Goal: Task Accomplishment & Management: Use online tool/utility

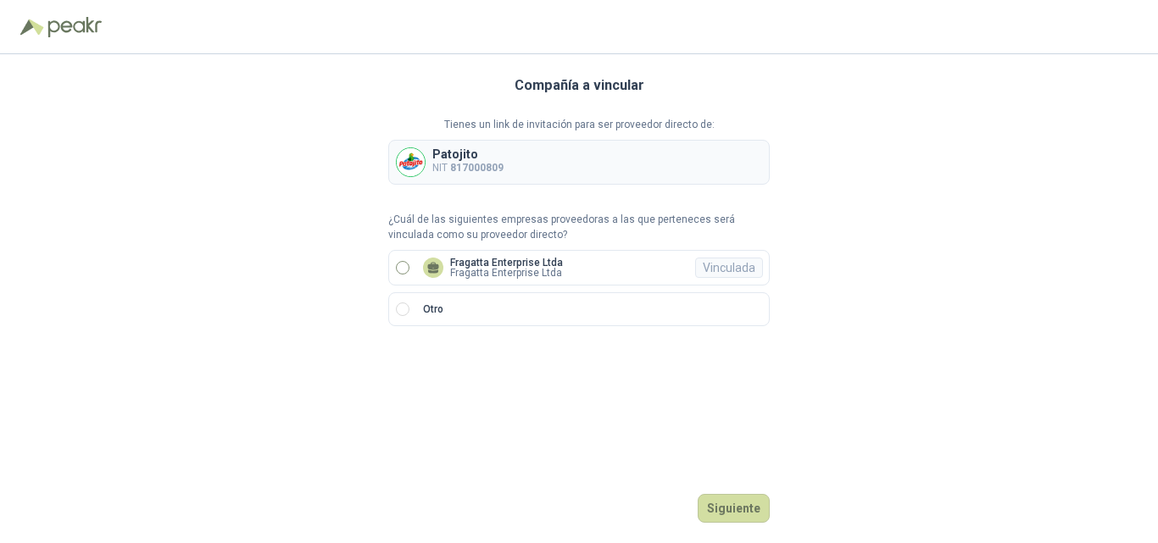
click at [516, 264] on p "Fragatta Enterprise Ltda" at bounding box center [506, 263] width 113 height 10
click at [732, 508] on button "Ingresar" at bounding box center [736, 508] width 67 height 29
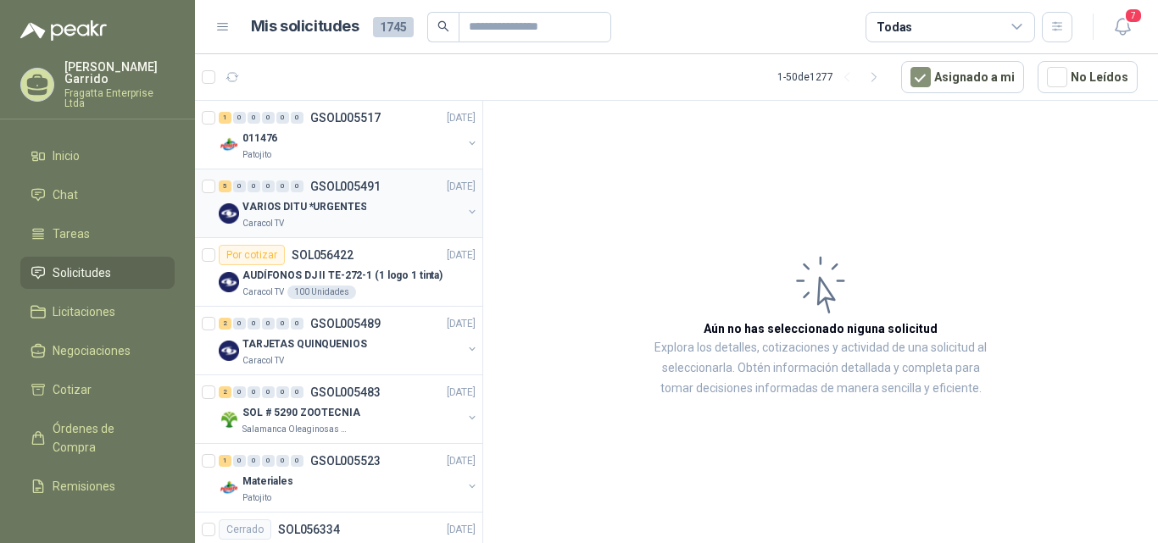
click at [410, 204] on div "VARIOS DITU *URGENTES" at bounding box center [352, 207] width 220 height 20
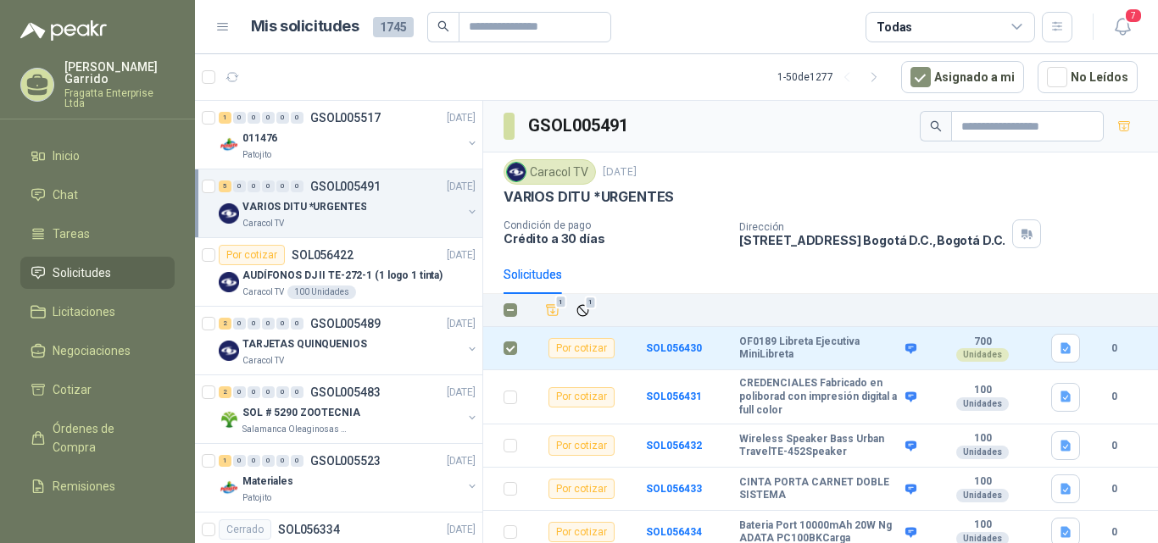
scroll to position [5, 0]
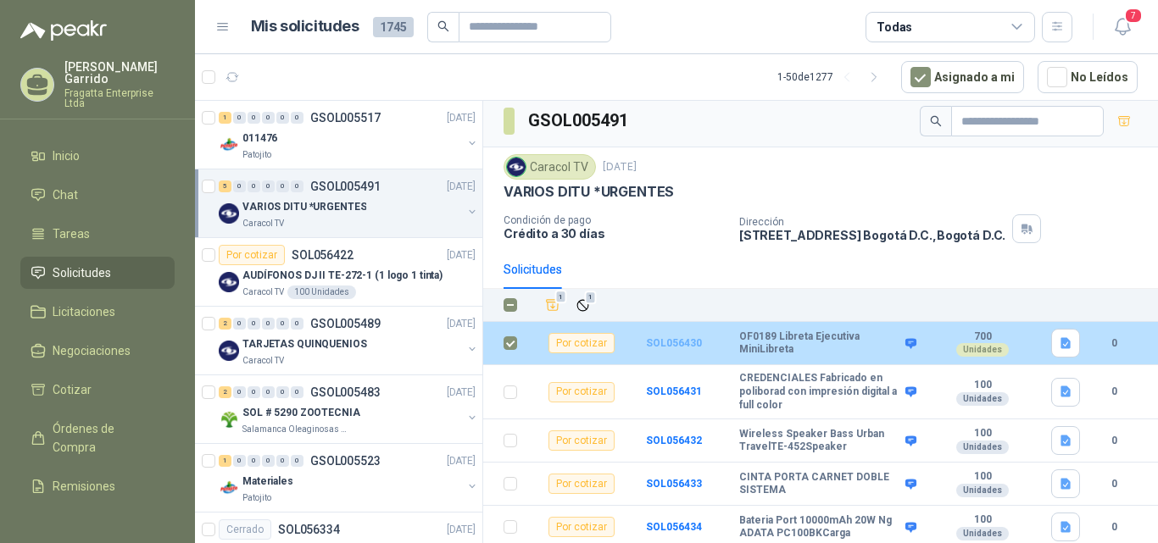
click at [658, 339] on b "SOL056430" at bounding box center [674, 343] width 56 height 12
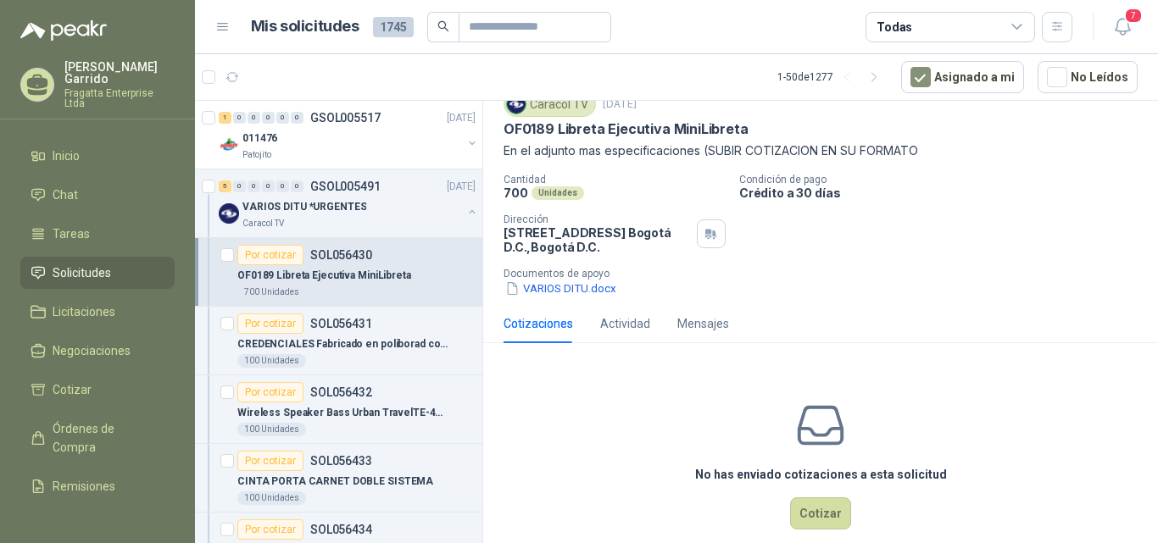
scroll to position [88, 0]
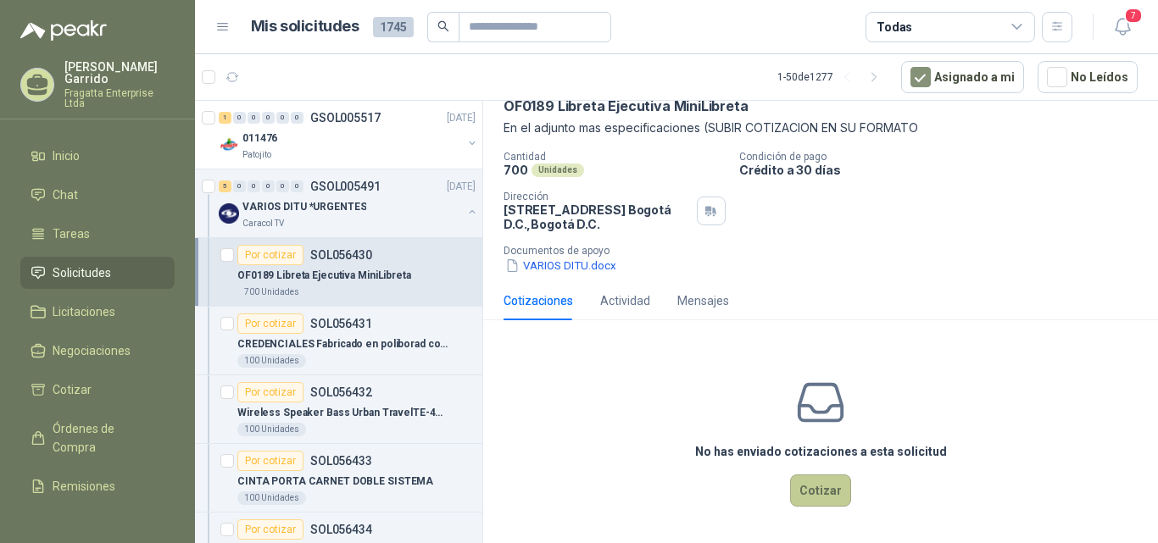
click at [804, 489] on button "Cotizar" at bounding box center [820, 491] width 61 height 32
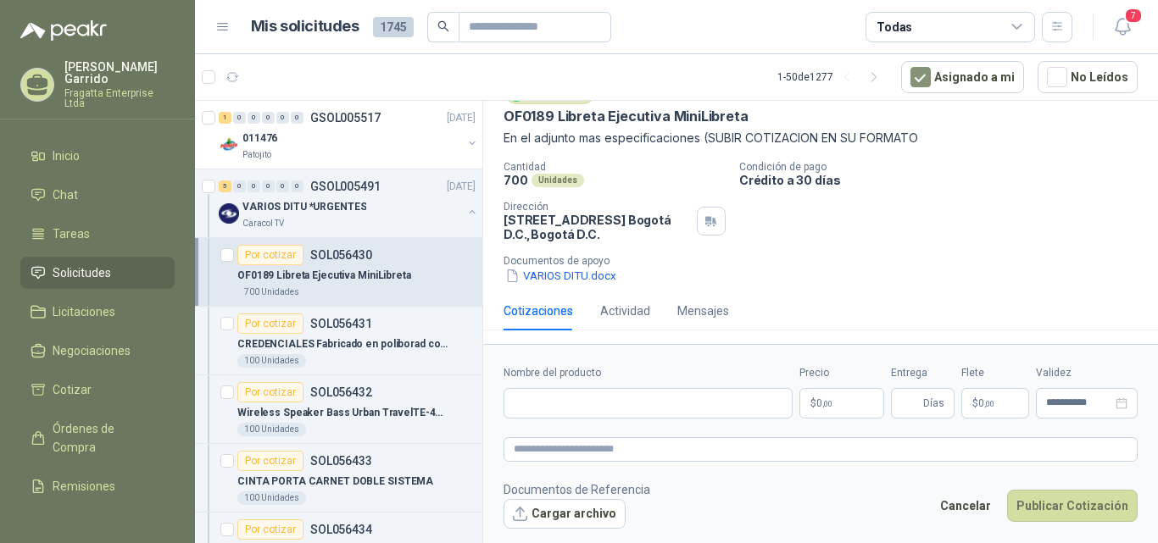
scroll to position [77, 0]
click at [573, 405] on input "Nombre del producto" at bounding box center [648, 403] width 289 height 31
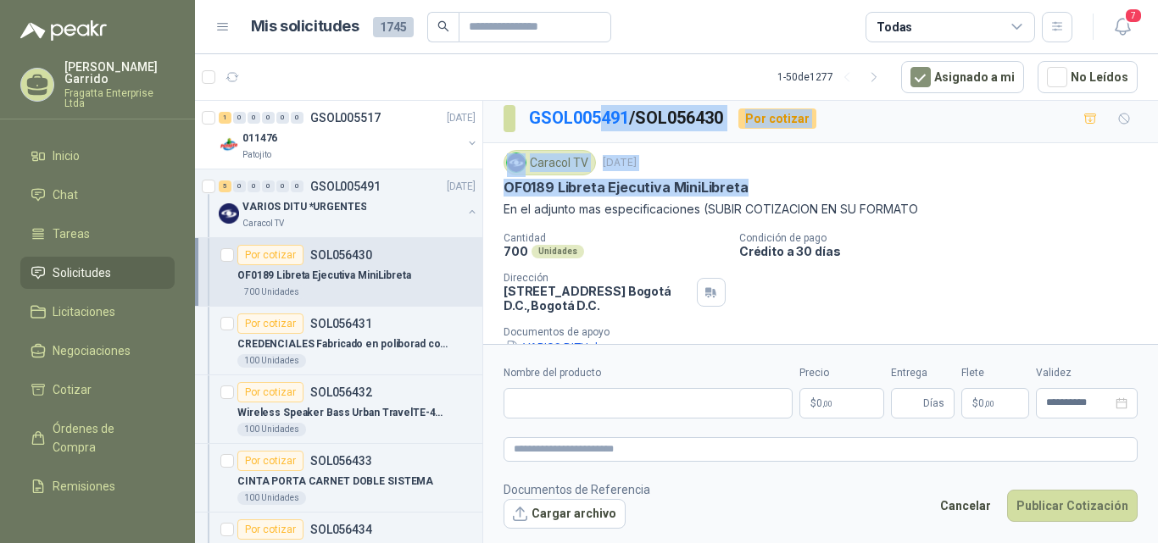
scroll to position [0, 0]
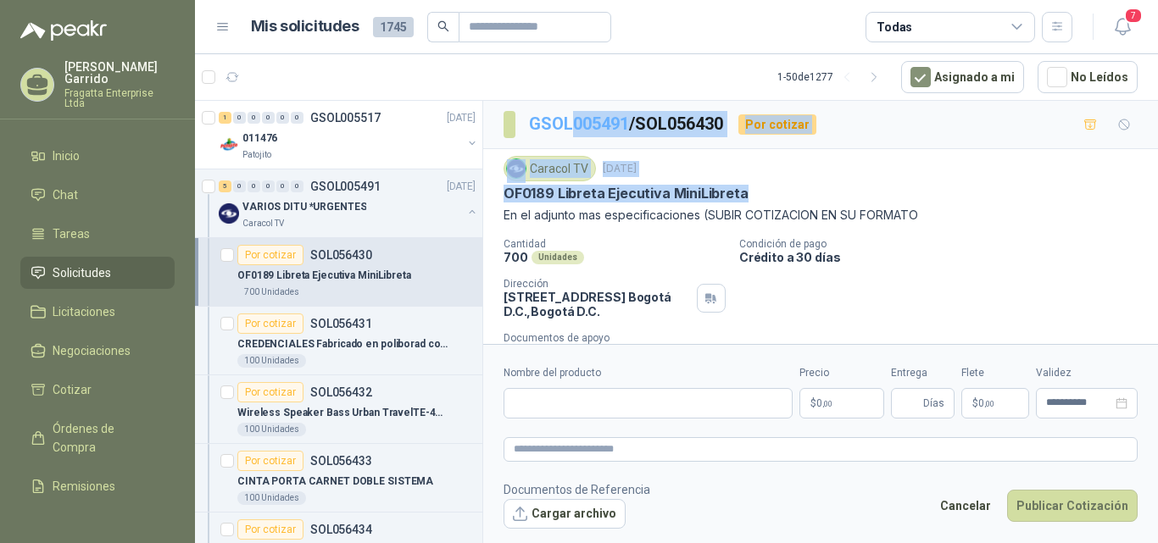
drag, startPoint x: 742, startPoint y: 113, endPoint x: 574, endPoint y: 114, distance: 167.9
click at [575, 113] on div "GSOL005491 / SOL056430 Por cotizar Caracol TV [DATE] OF0189 Libreta Ejecutiva M…" at bounding box center [820, 261] width 675 height 320
click at [641, 195] on p "OF0189 Libreta Ejecutiva MiniLibreta" at bounding box center [626, 194] width 245 height 18
click at [699, 197] on p "OF0189 Libreta Ejecutiva MiniLibreta" at bounding box center [626, 194] width 245 height 18
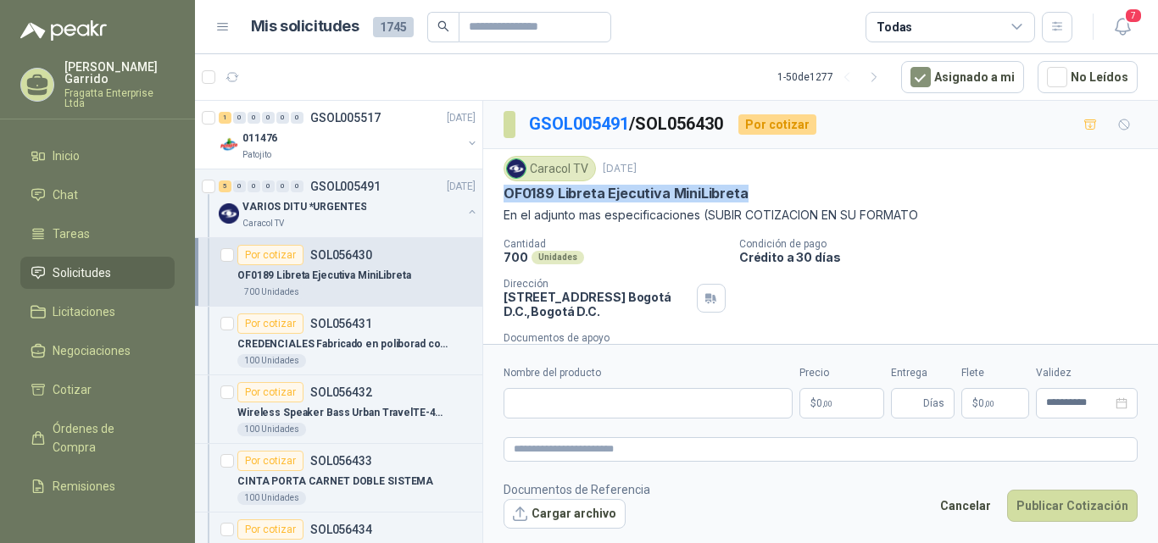
drag, startPoint x: 745, startPoint y: 194, endPoint x: 504, endPoint y: 197, distance: 240.8
click at [504, 197] on div "OF0189 Libreta Ejecutiva MiniLibreta" at bounding box center [821, 194] width 634 height 18
copy p "OF0189 Libreta Ejecutiva MiniLibreta"
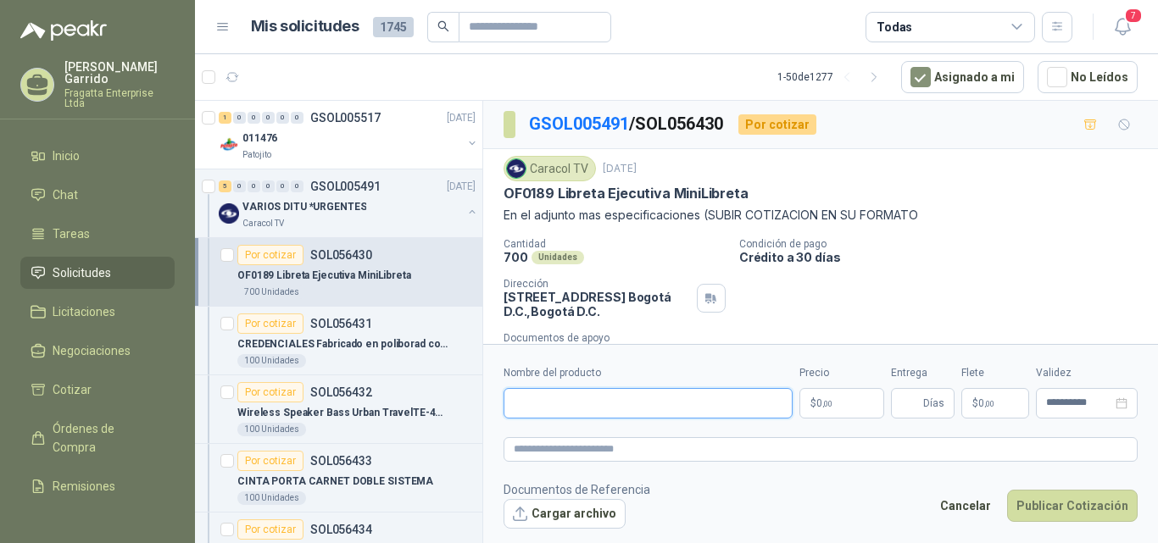
click at [541, 404] on input "Nombre del producto" at bounding box center [648, 403] width 289 height 31
paste input "**********"
type input "**********"
click at [814, 404] on p "$ 0 ,00" at bounding box center [842, 403] width 85 height 31
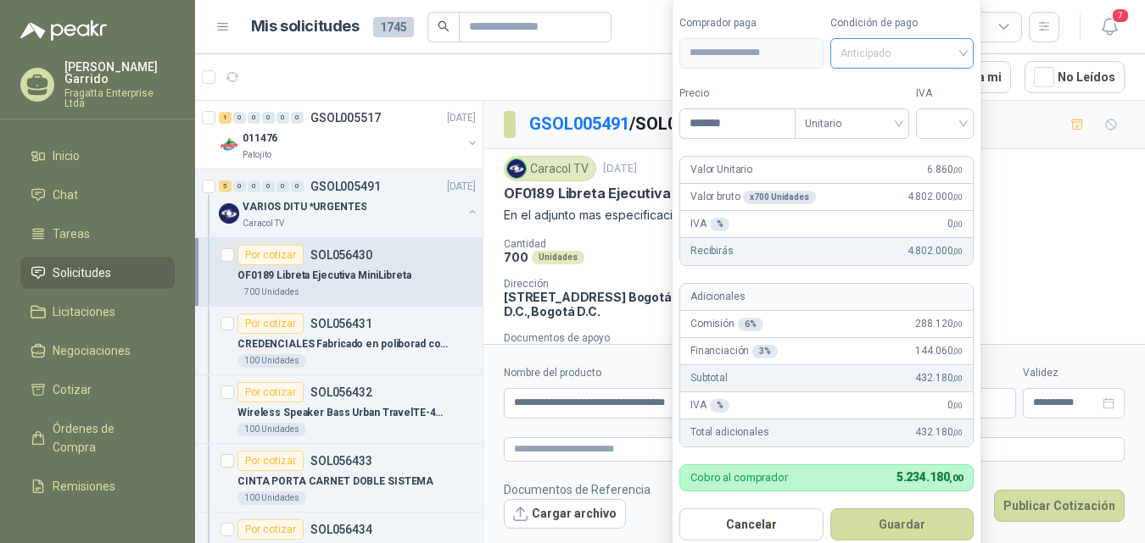
click at [897, 49] on span "Anticipado" at bounding box center [902, 53] width 124 height 25
type input "*******"
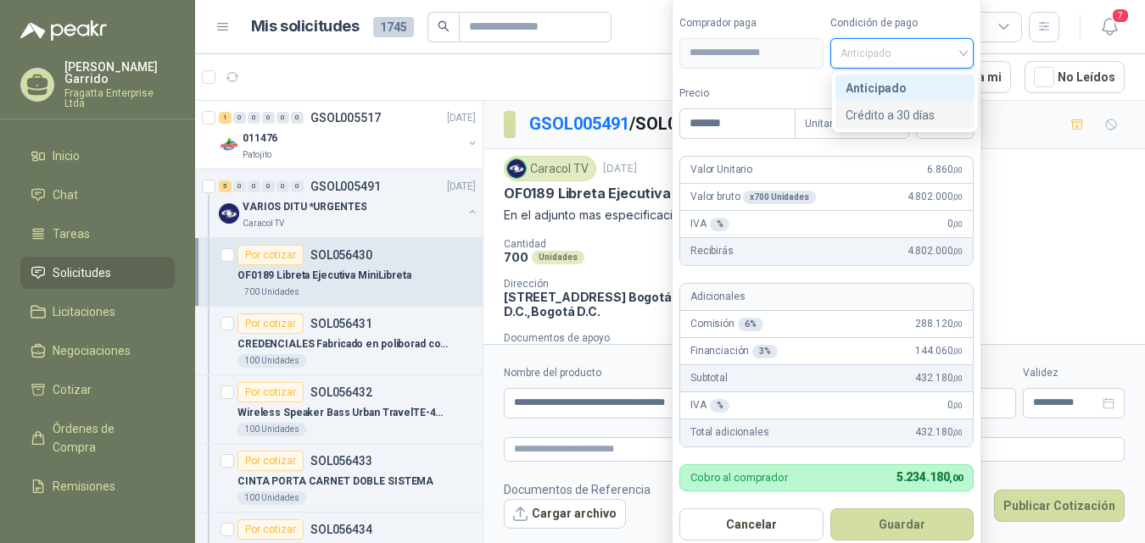
click at [896, 113] on div "Crédito a 30 días" at bounding box center [904, 115] width 119 height 19
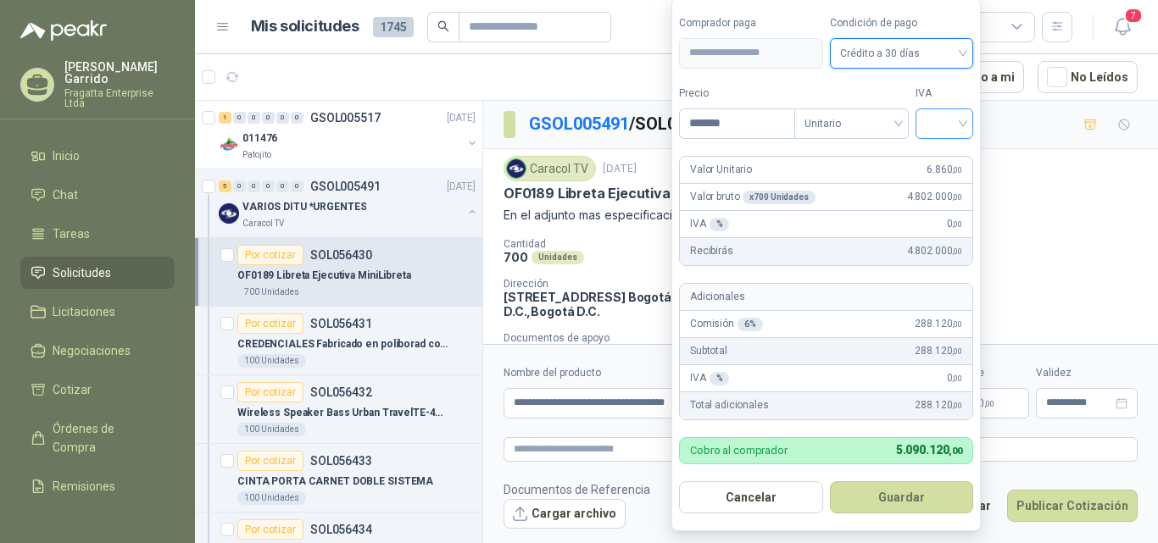
click at [944, 126] on input "search" at bounding box center [944, 121] width 37 height 25
click at [951, 159] on div "19%" at bounding box center [948, 158] width 31 height 19
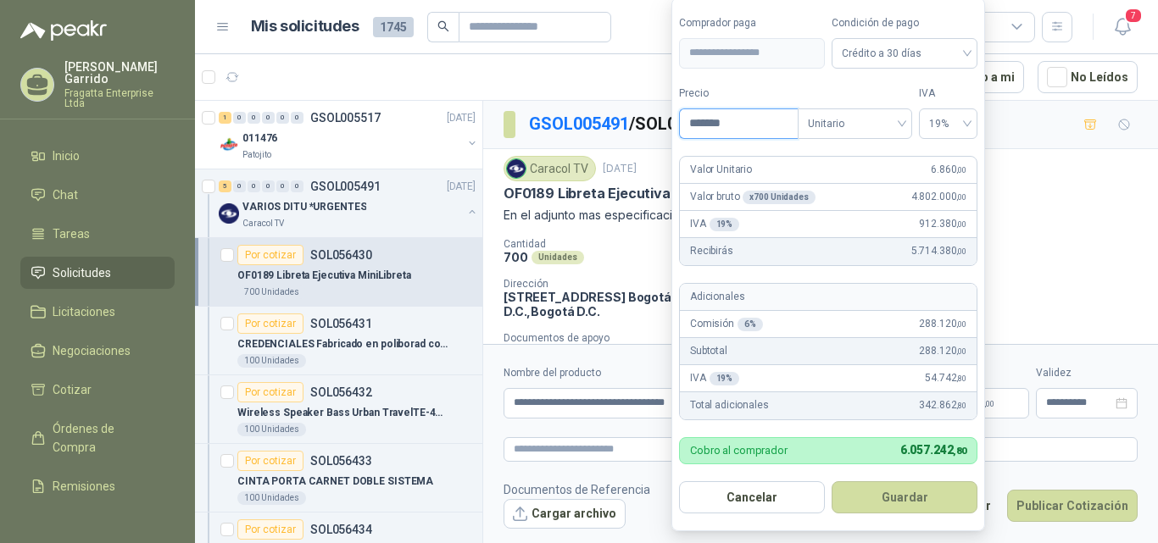
drag, startPoint x: 736, startPoint y: 118, endPoint x: 637, endPoint y: 116, distance: 99.2
click at [637, 116] on body "[PERSON_NAME] Fragatta Enterprise Ltda Inicio Chat Tareas Solicitudes Licitacio…" at bounding box center [579, 271] width 1158 height 543
type input "*******"
click at [873, 501] on button "Guardar" at bounding box center [905, 498] width 146 height 32
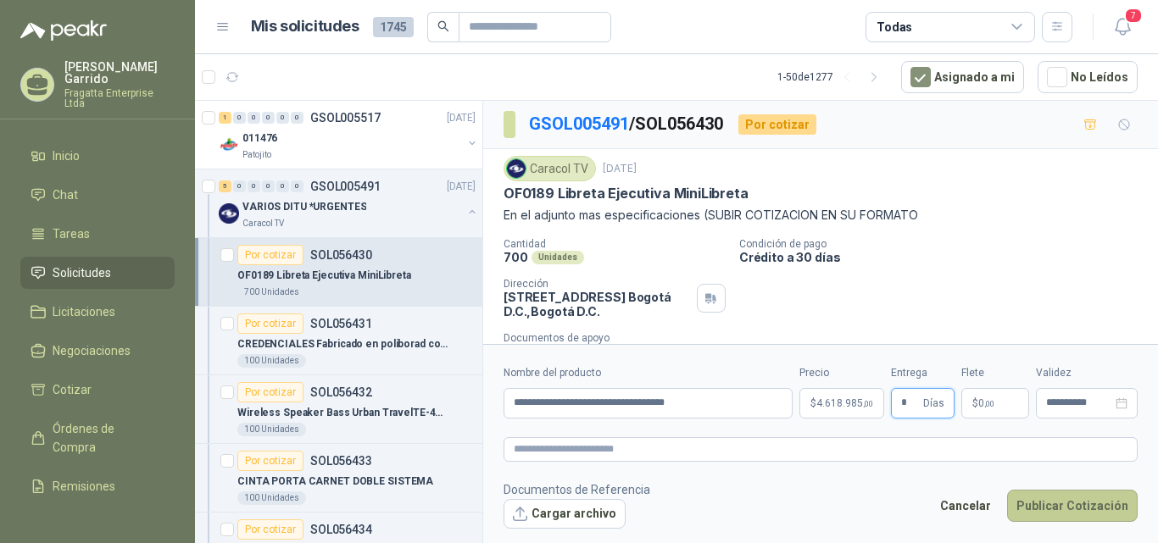
type input "*"
click at [1081, 502] on button "Publicar Cotización" at bounding box center [1072, 506] width 131 height 32
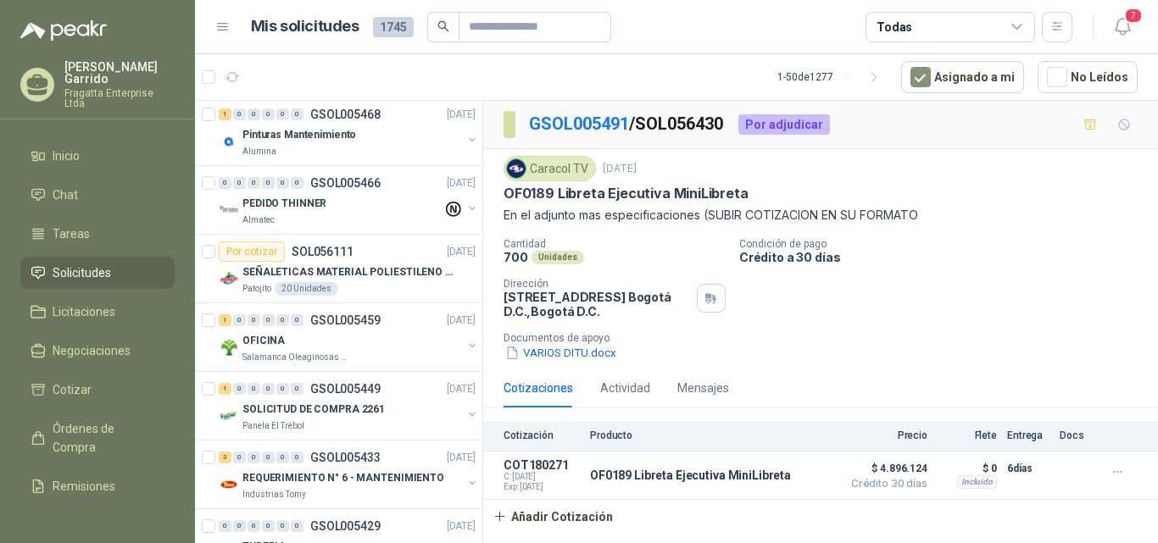
scroll to position [1186, 0]
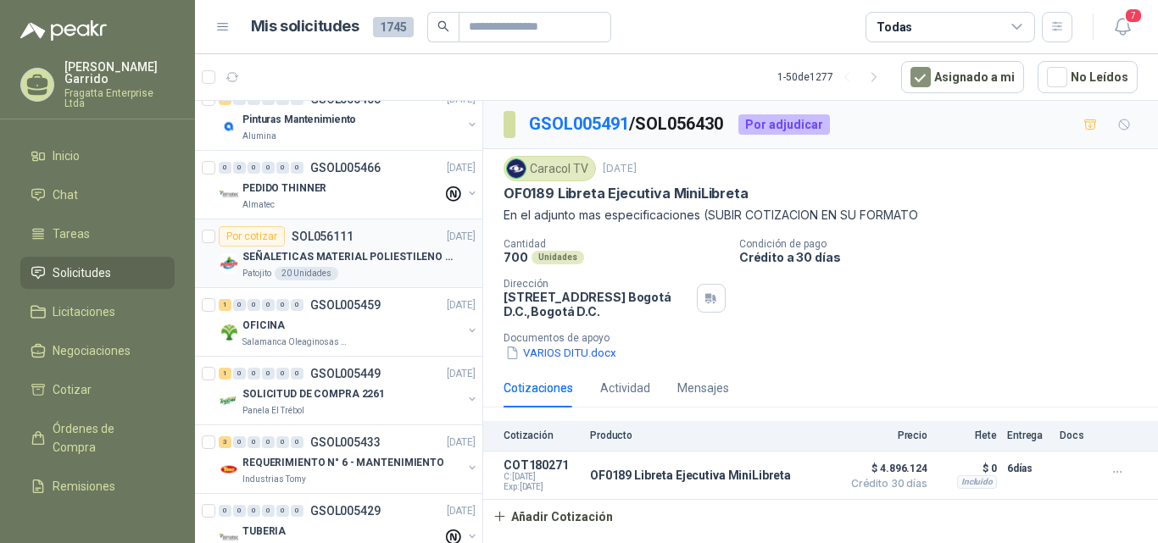
click at [373, 255] on p "SEÑALETICAS MATERIAL POLIESTILENO CON VINILO LAMINADO CALIBRE 60" at bounding box center [347, 257] width 211 height 16
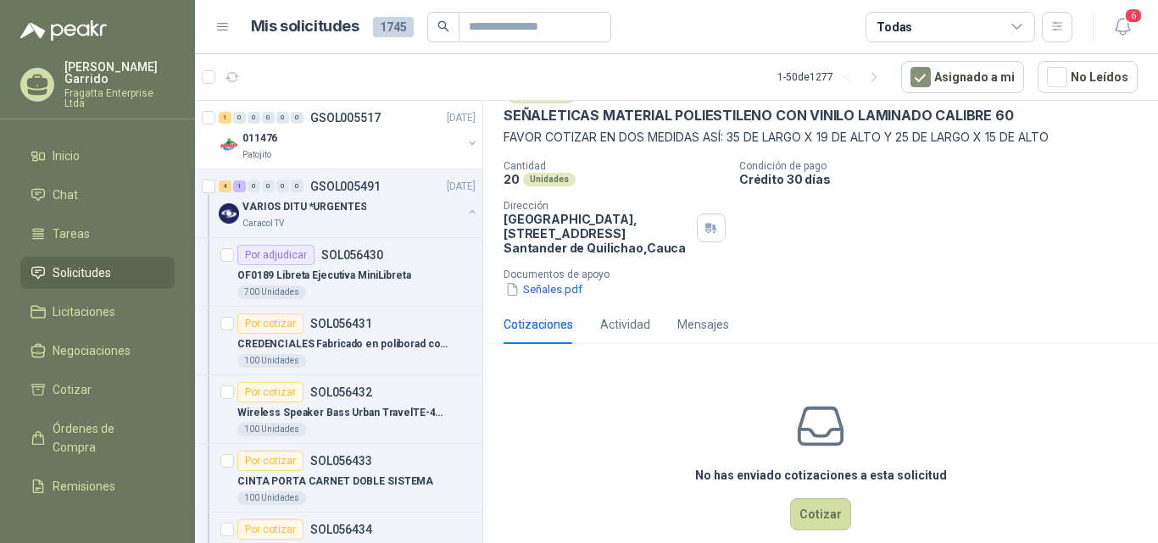
scroll to position [103, 0]
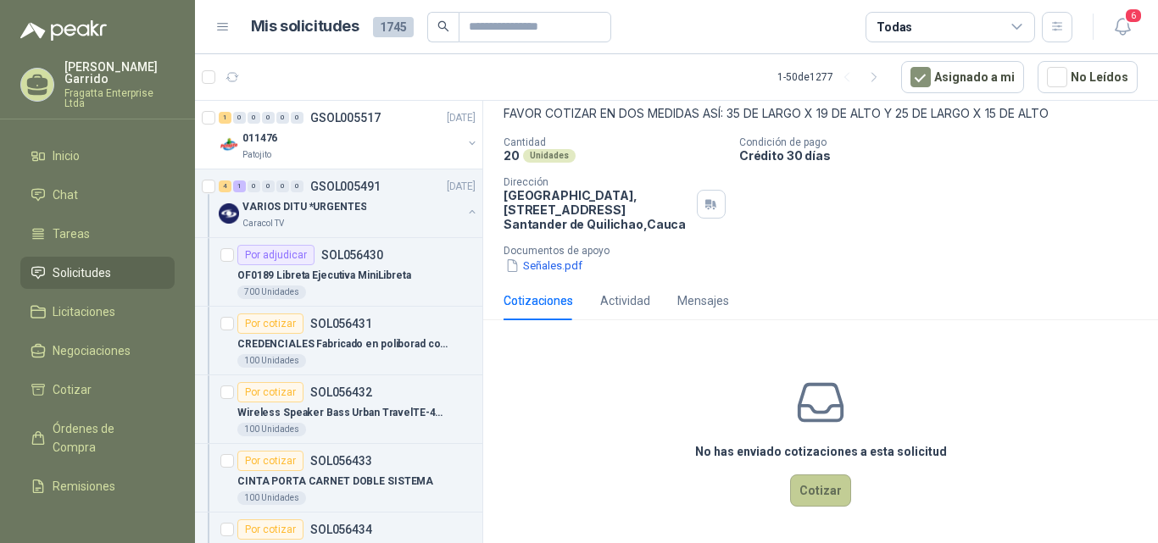
click at [822, 488] on button "Cotizar" at bounding box center [820, 491] width 61 height 32
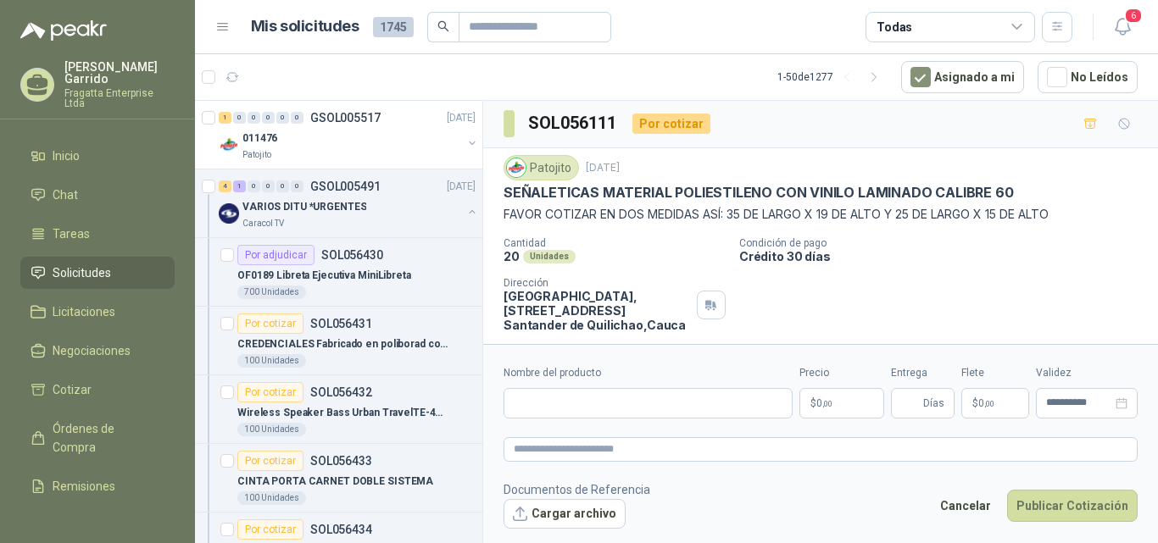
scroll to position [0, 0]
click at [535, 403] on input "Nombre del producto" at bounding box center [648, 403] width 289 height 31
type input "**********"
click at [842, 400] on p "$ 0 ,00" at bounding box center [842, 403] width 85 height 31
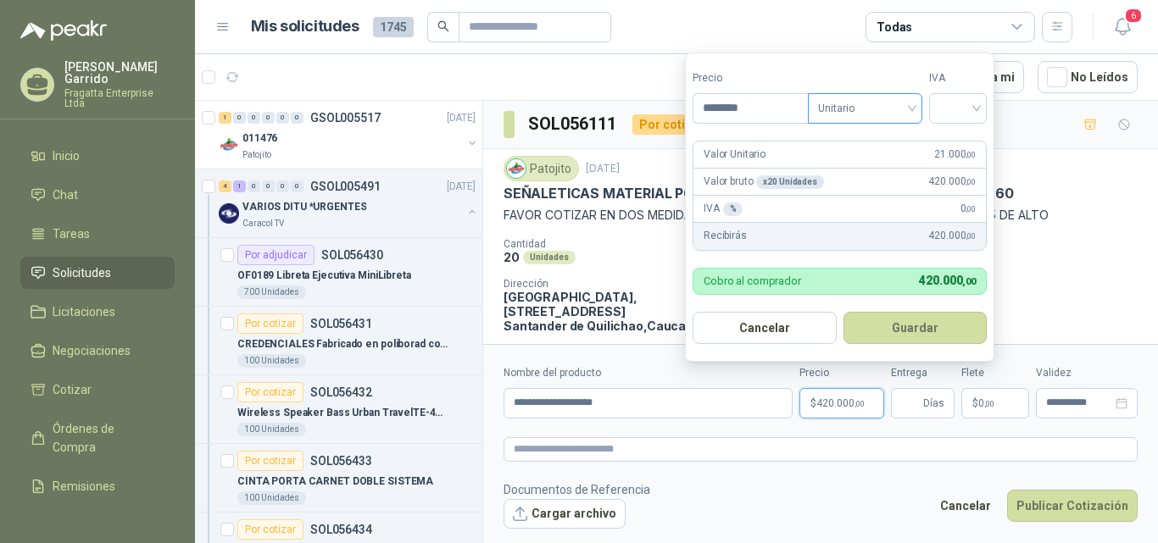
click at [901, 107] on span "Unitario" at bounding box center [865, 108] width 94 height 25
type input "********"
click at [873, 171] on div "Unitario con IVA" at bounding box center [868, 170] width 87 height 19
click at [900, 106] on span "Unitario con IVA" at bounding box center [865, 108] width 94 height 25
click at [879, 142] on div "Unitario" at bounding box center [868, 143] width 87 height 19
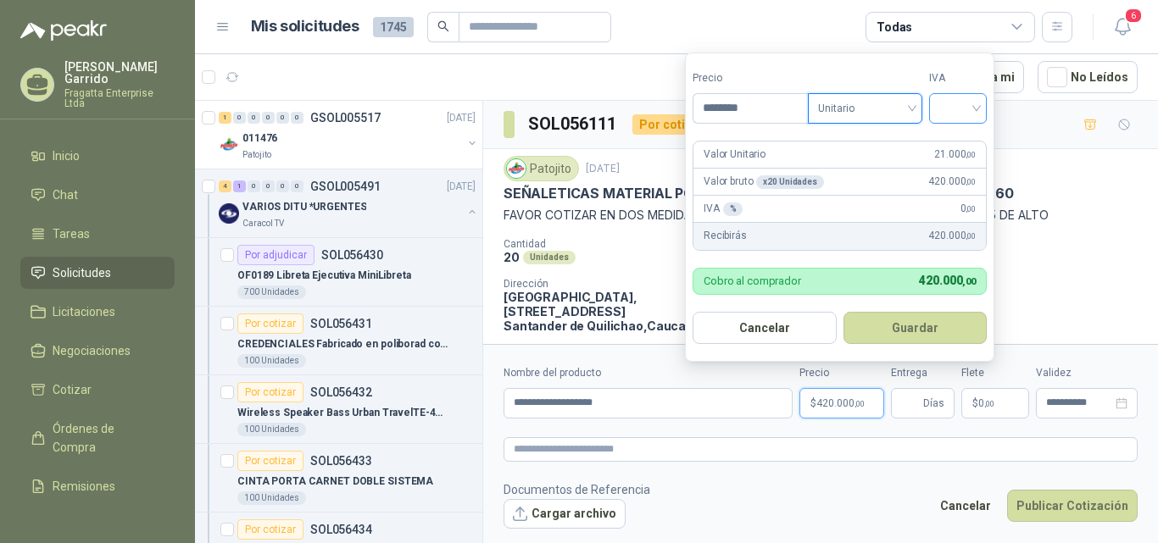
click at [977, 104] on input "search" at bounding box center [957, 106] width 37 height 25
click at [967, 148] on div "19%" at bounding box center [961, 143] width 31 height 19
click at [893, 324] on button "Guardar" at bounding box center [918, 328] width 146 height 32
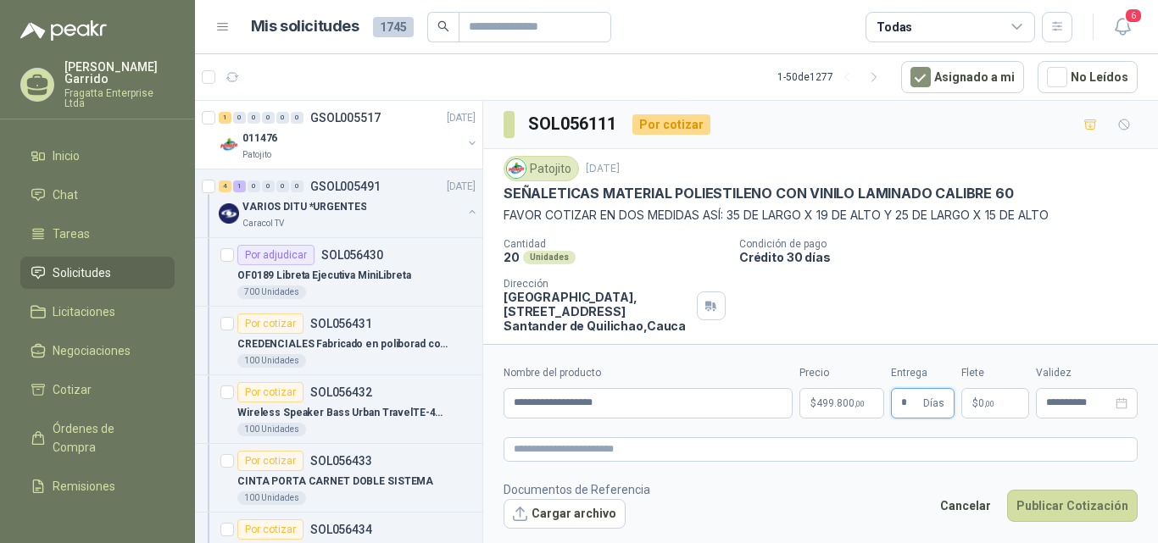
type input "*"
click at [831, 496] on footer "Documentos de Referencia Cargar archivo Cancelar Publicar Cotización" at bounding box center [821, 505] width 634 height 49
click at [588, 511] on button "Cargar archivo" at bounding box center [565, 514] width 122 height 31
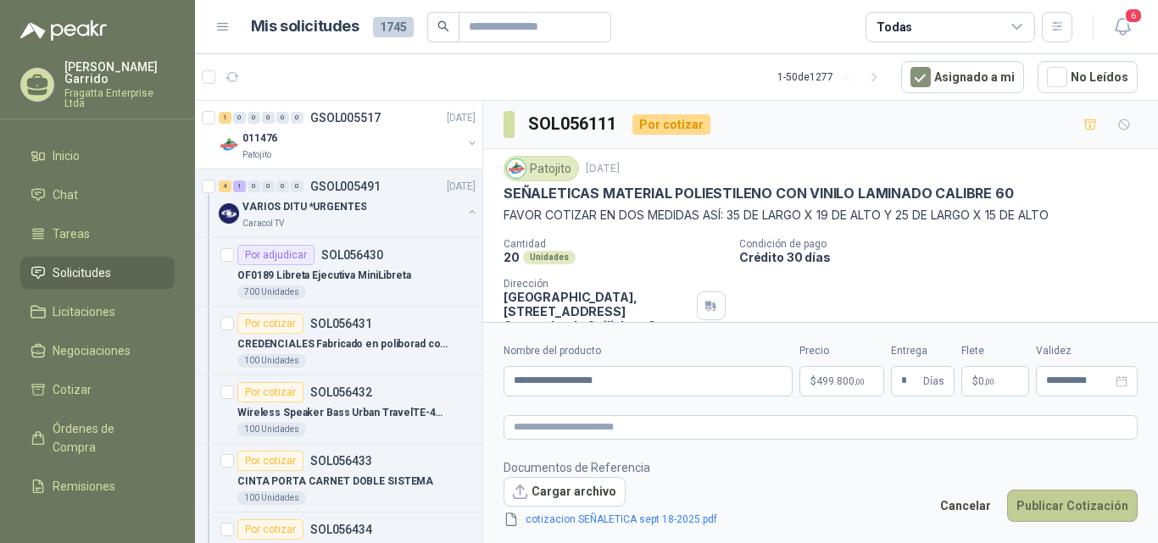
click at [1057, 502] on button "Publicar Cotización" at bounding box center [1072, 506] width 131 height 32
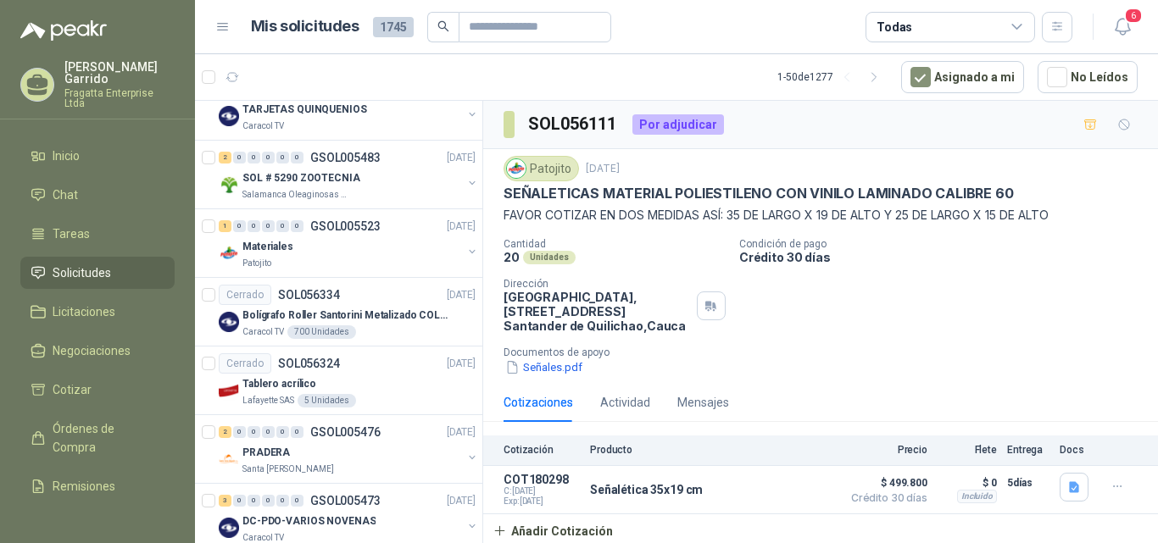
scroll to position [608, 0]
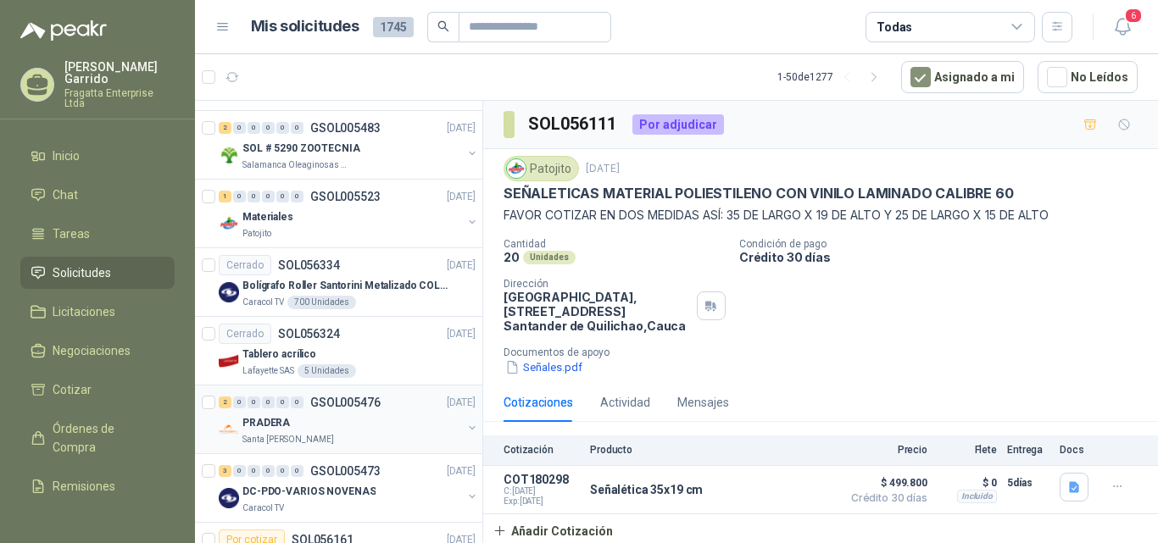
click at [365, 427] on div "PRADERA" at bounding box center [352, 423] width 220 height 20
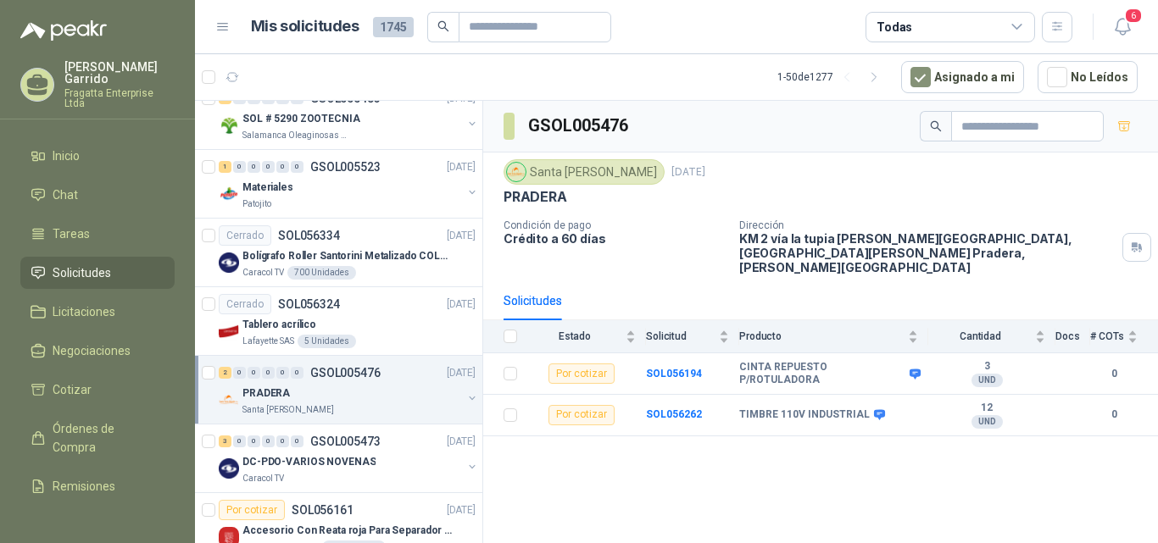
scroll to position [623, 0]
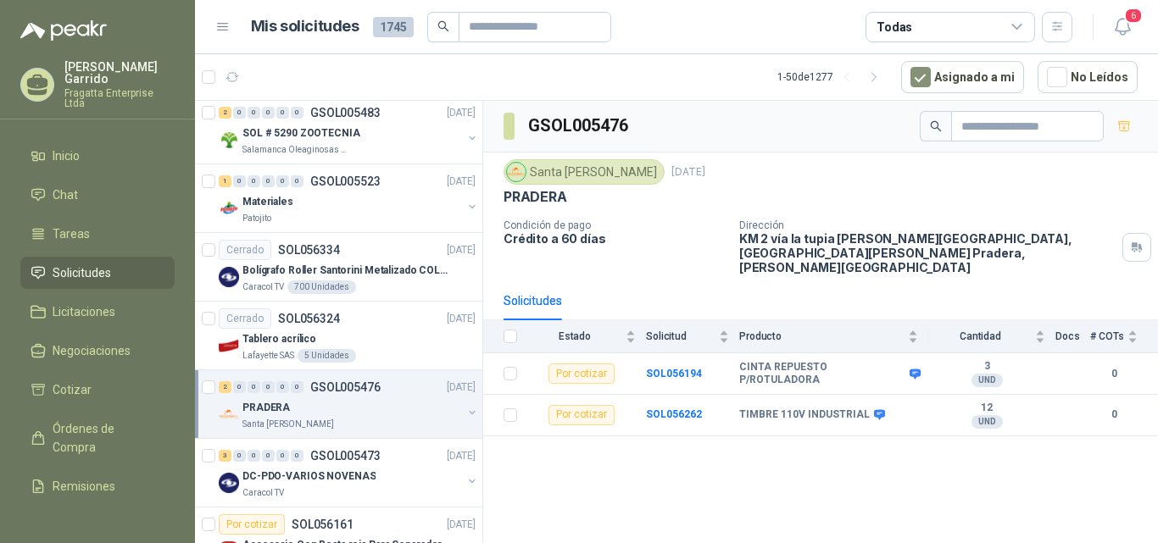
click at [1017, 34] on icon at bounding box center [1017, 27] width 15 height 15
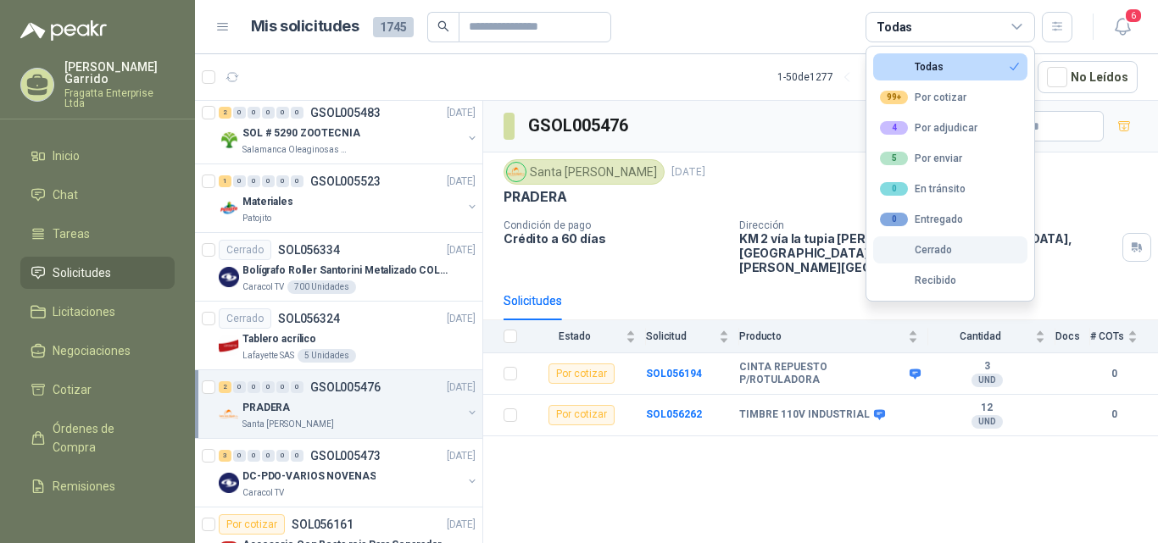
click at [941, 241] on button "Cerrado" at bounding box center [950, 250] width 154 height 27
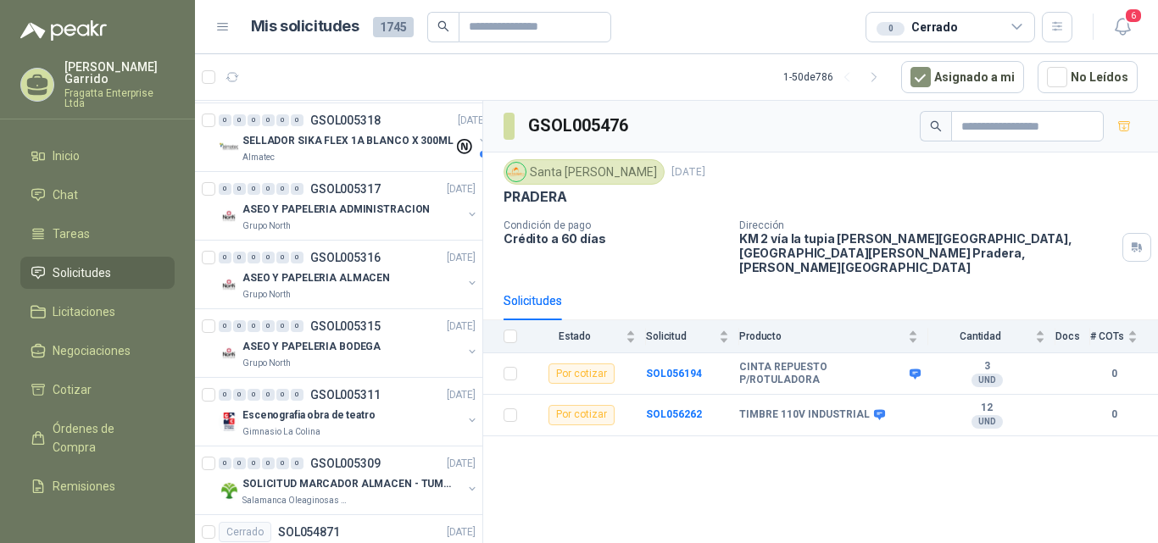
scroll to position [1316, 0]
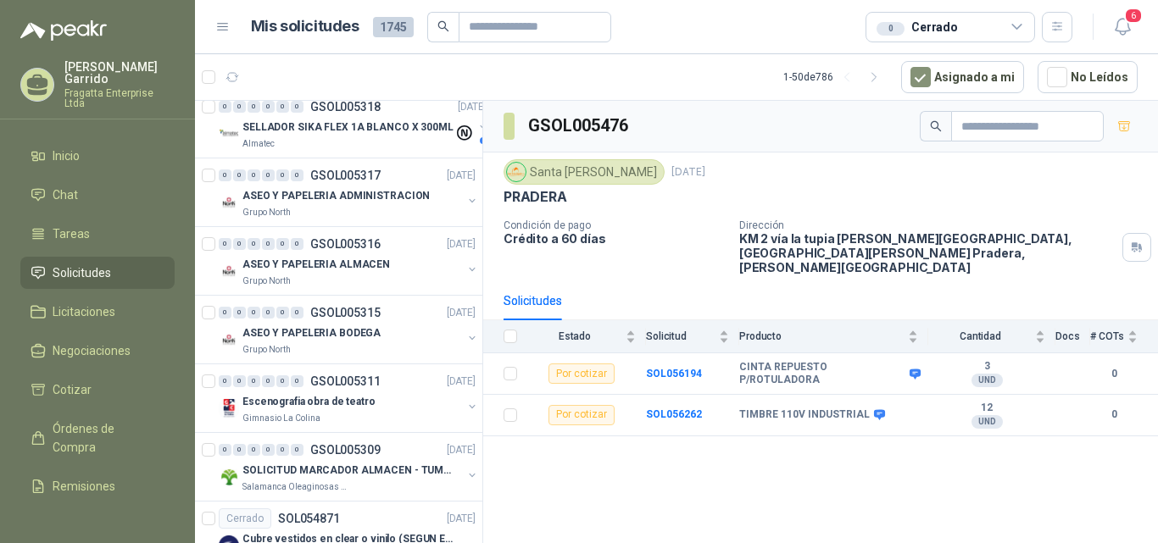
click at [1004, 25] on div "0 Cerrado" at bounding box center [951, 27] width 170 height 31
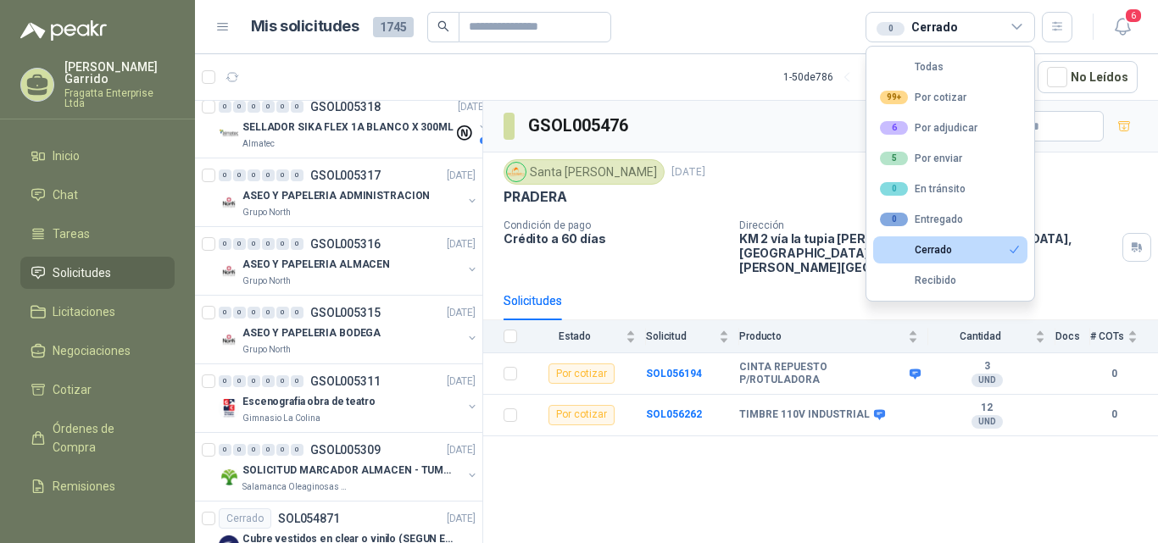
drag, startPoint x: 946, startPoint y: 125, endPoint x: 813, endPoint y: 150, distance: 135.5
click at [946, 125] on div "6 Por adjudicar" at bounding box center [929, 128] width 98 height 14
click at [968, 240] on button "Cerrado" at bounding box center [950, 250] width 154 height 27
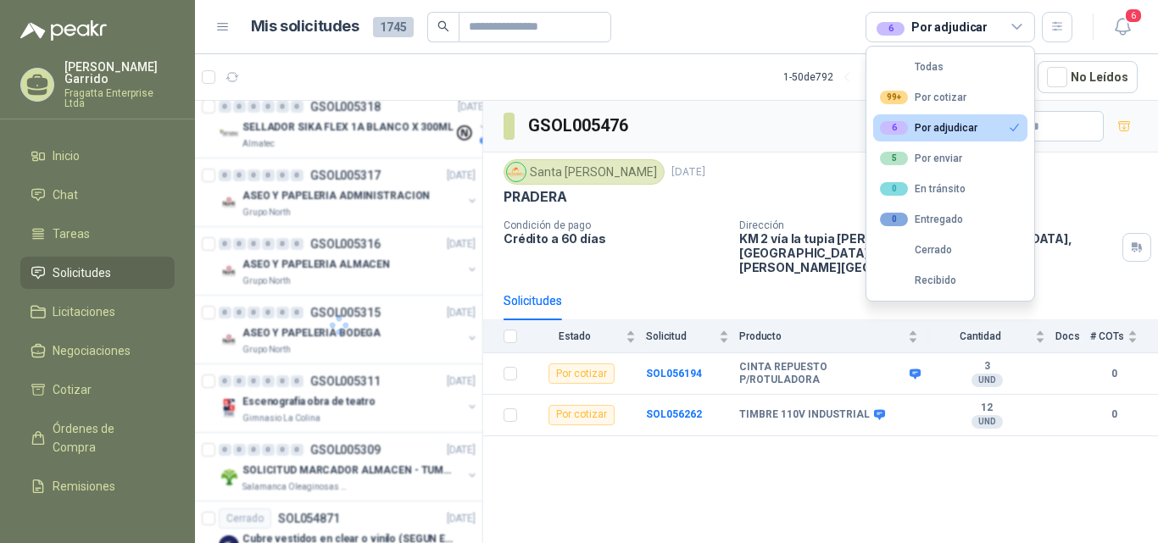
scroll to position [0, 0]
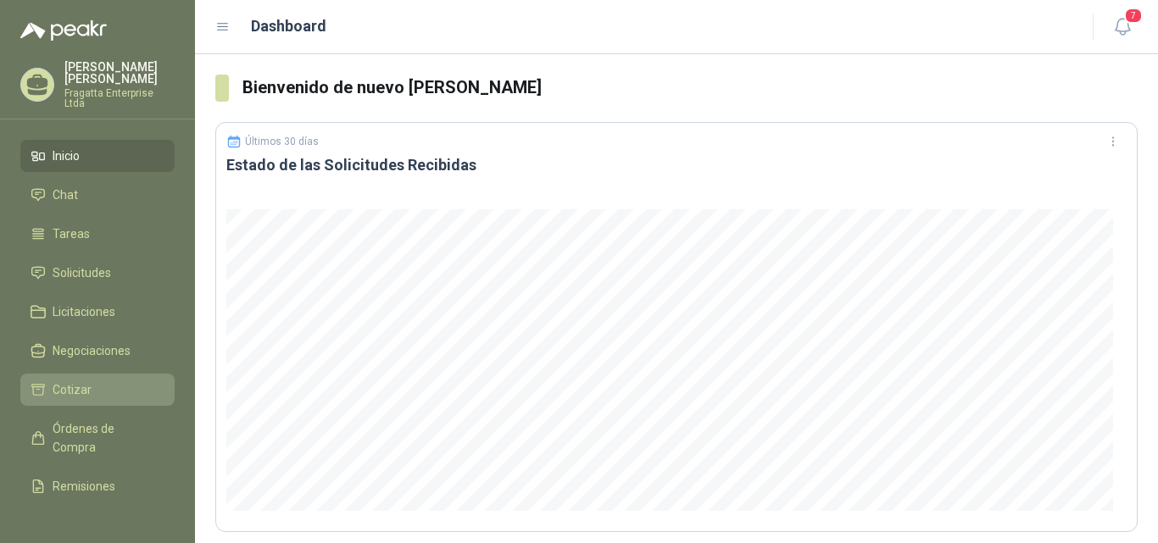
click at [71, 381] on span "Cotizar" at bounding box center [72, 390] width 39 height 19
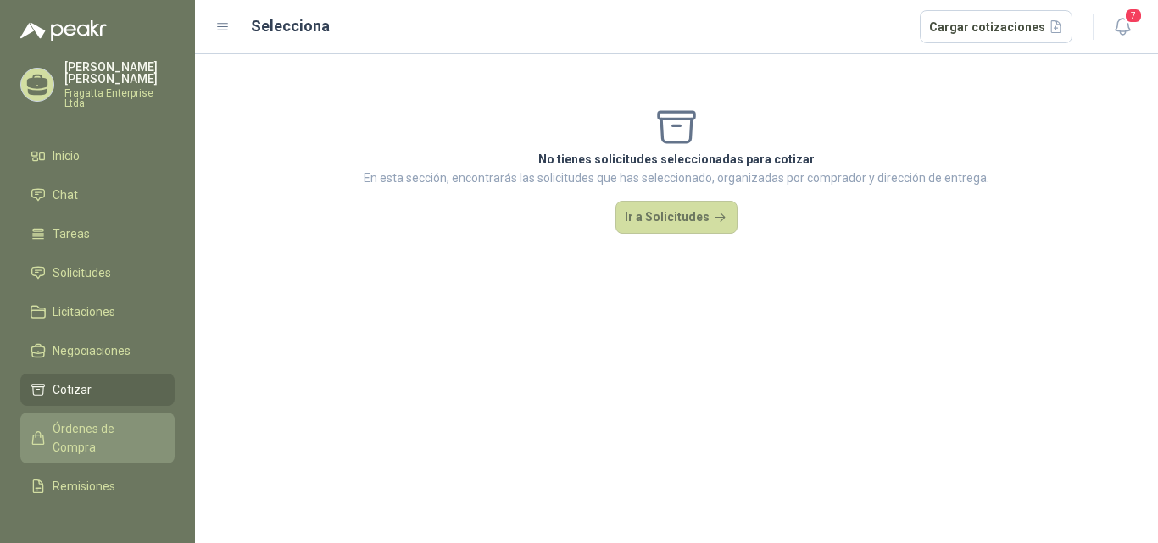
click at [84, 420] on span "Órdenes de Compra" at bounding box center [106, 438] width 106 height 37
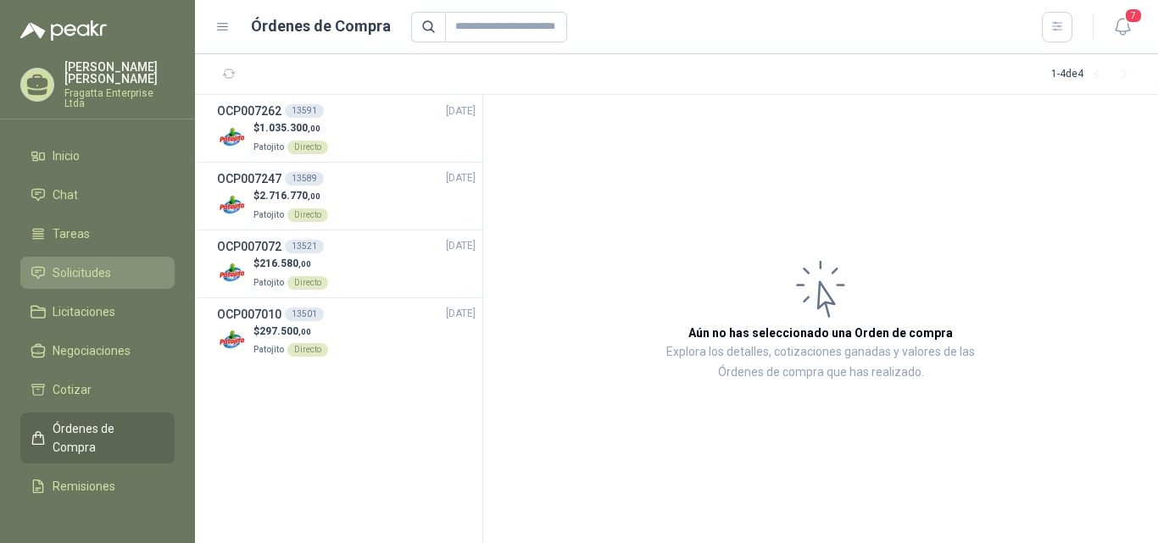
click at [89, 264] on span "Solicitudes" at bounding box center [82, 273] width 59 height 19
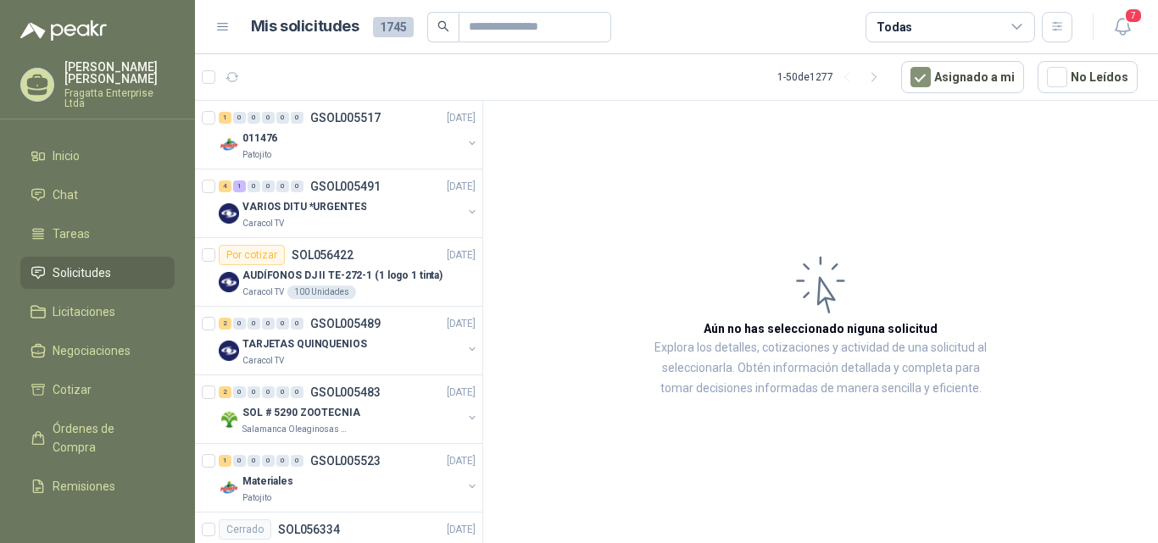
click at [1012, 25] on icon at bounding box center [1017, 27] width 15 height 15
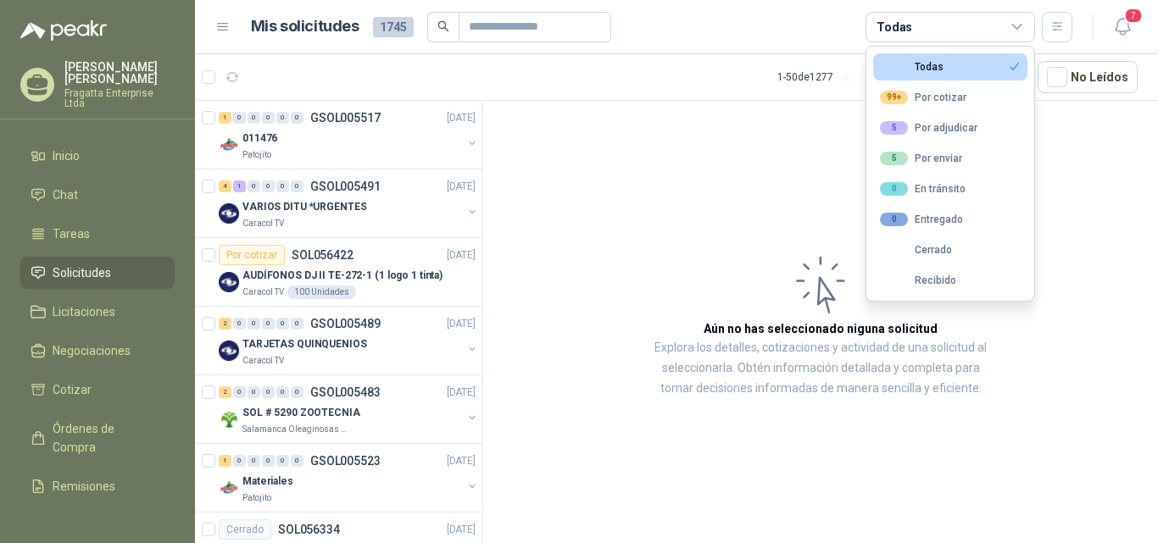
click at [952, 69] on button "Todas" at bounding box center [950, 66] width 154 height 27
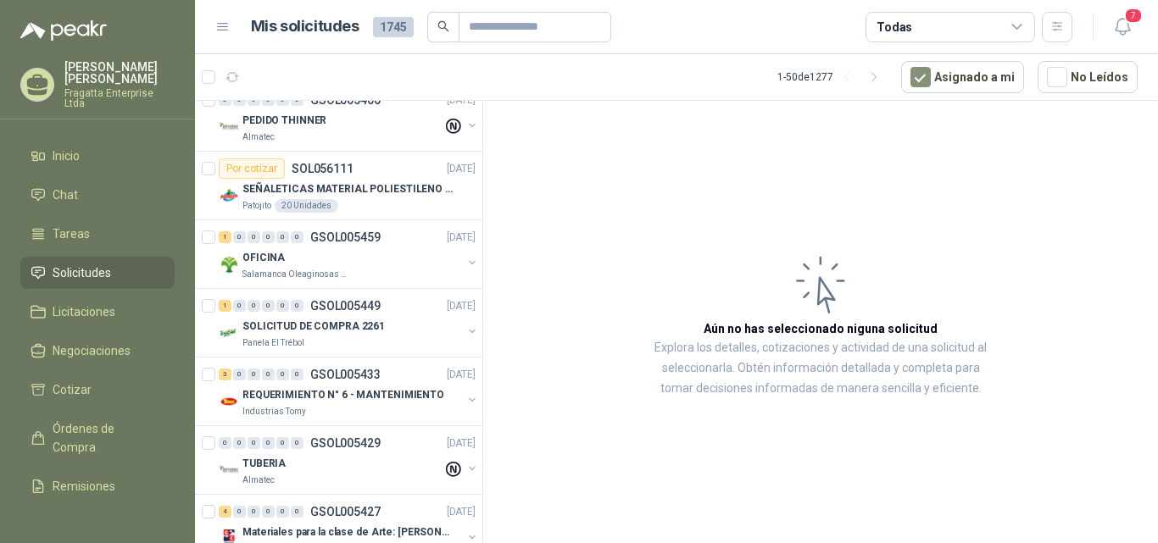
scroll to position [898, 0]
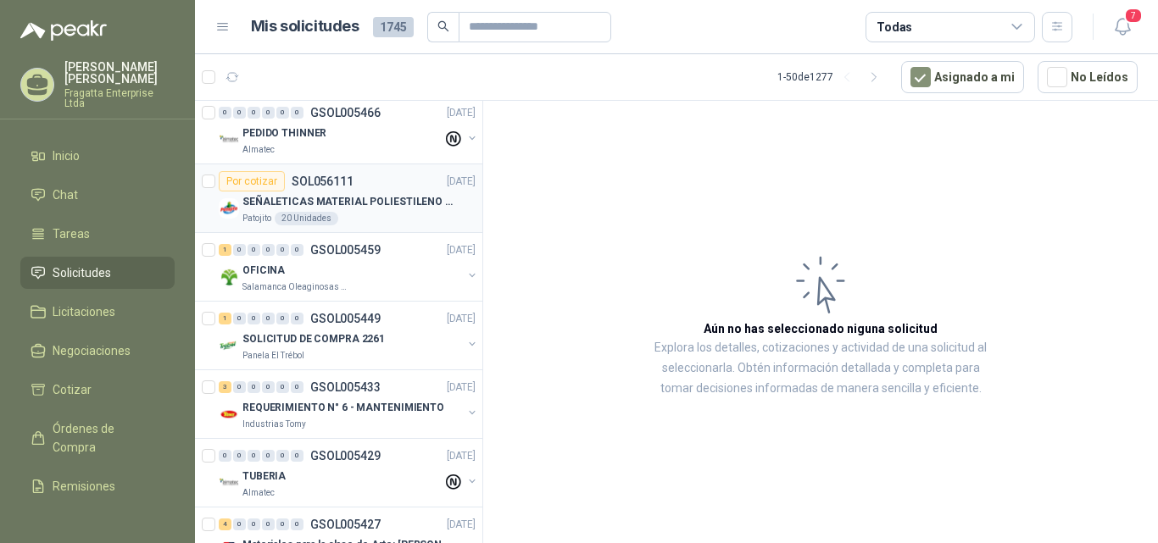
click at [382, 208] on p "SEÑALETICAS MATERIAL POLIESTILENO CON VINILO LAMINADO CALIBRE 60" at bounding box center [347, 202] width 211 height 16
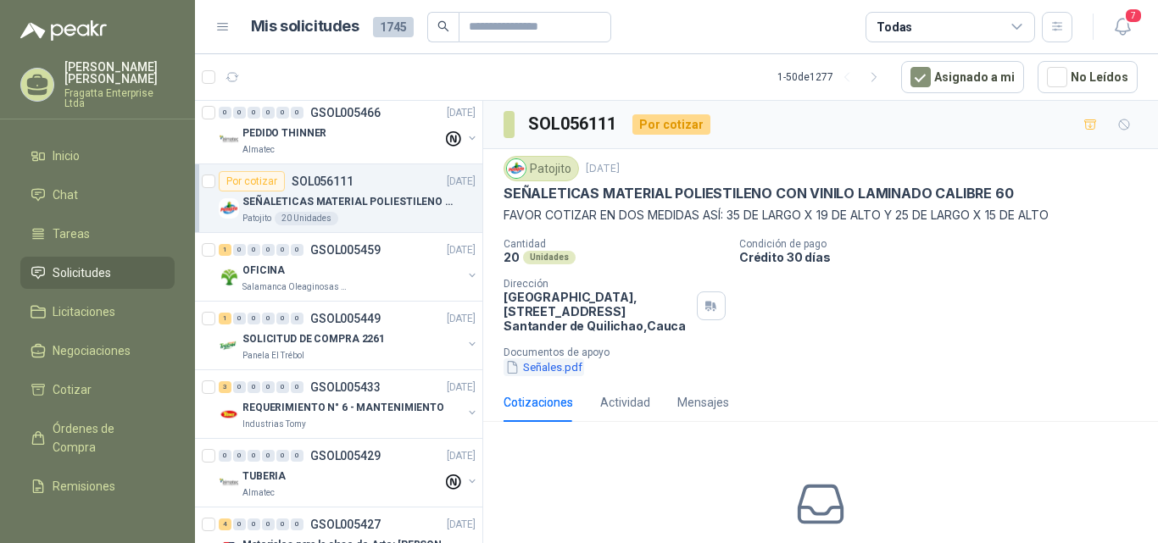
click at [543, 368] on button "Señales.pdf" at bounding box center [544, 368] width 81 height 18
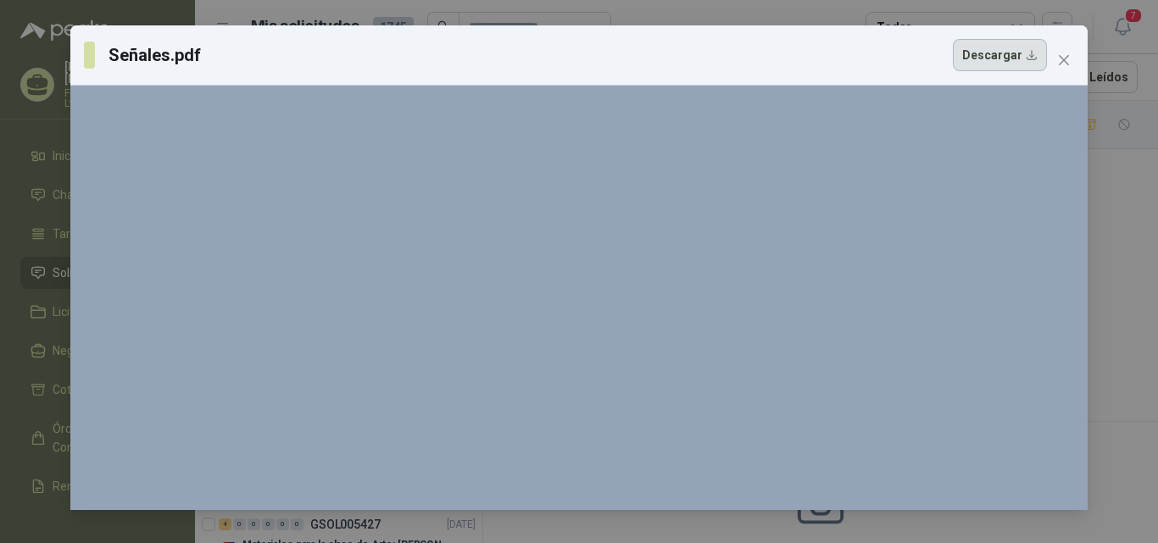
click at [981, 70] on button "Descargar" at bounding box center [1000, 55] width 94 height 32
click at [1069, 58] on icon "close" at bounding box center [1064, 60] width 14 height 14
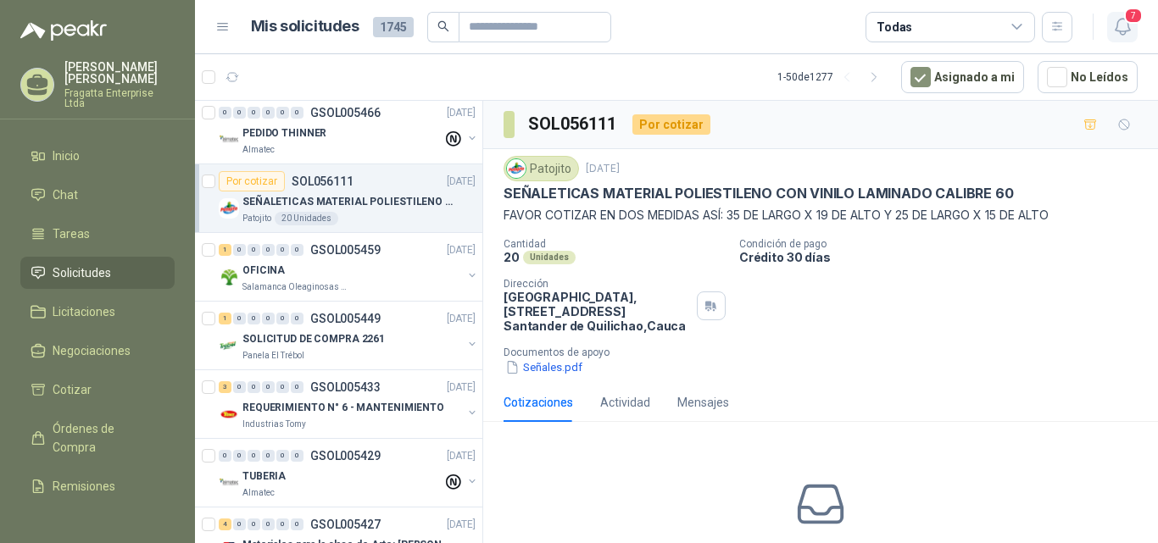
click at [1120, 30] on icon "button" at bounding box center [1122, 26] width 21 height 21
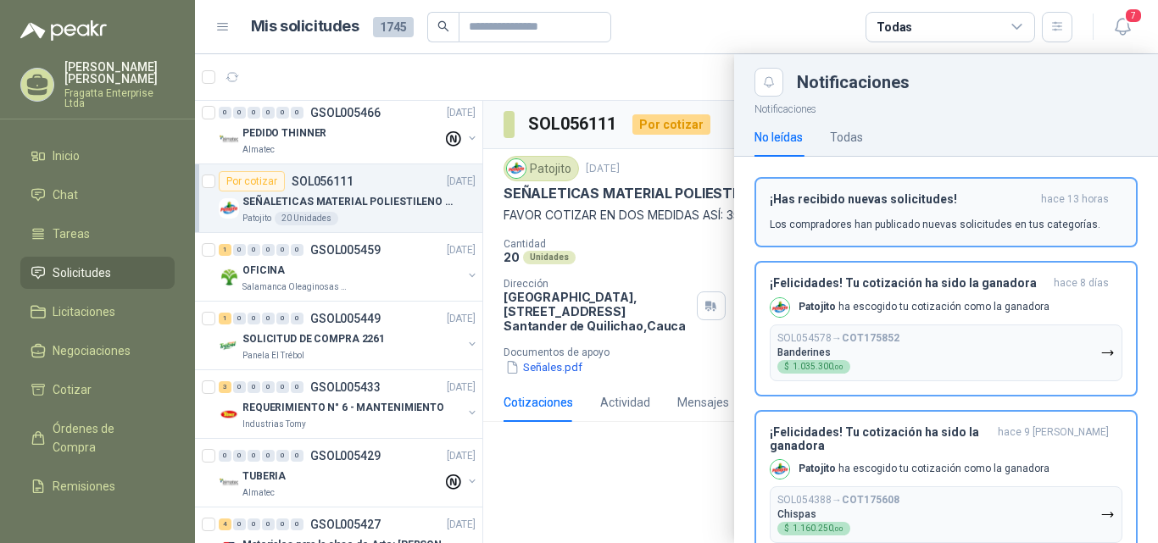
click at [905, 200] on h3 "¡Has recibido nuevas solicitudes!" at bounding box center [902, 199] width 265 height 14
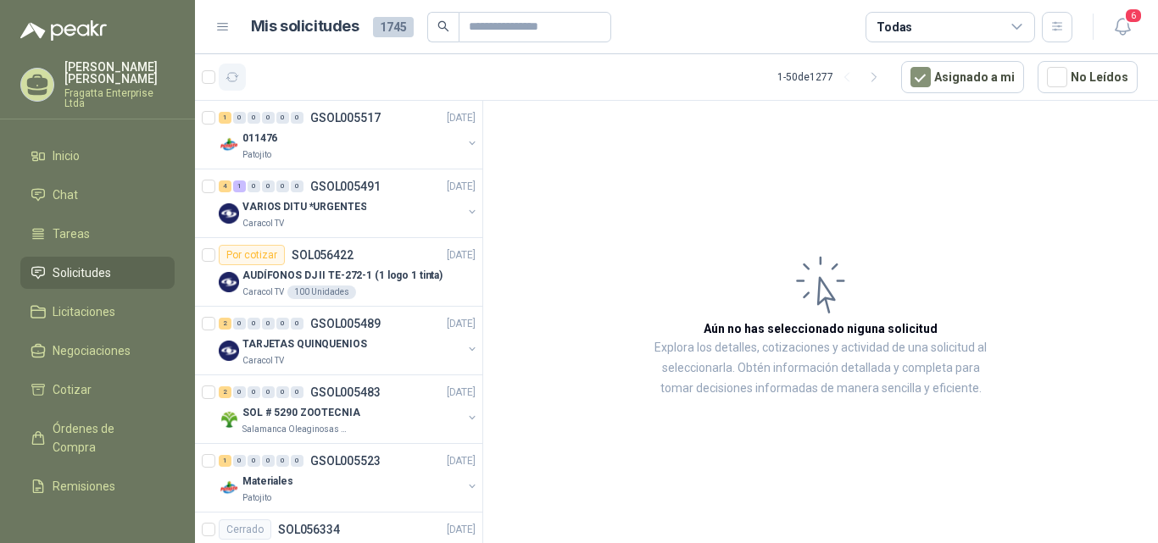
click at [231, 74] on icon "button" at bounding box center [233, 77] width 14 height 14
click at [405, 135] on div "011476" at bounding box center [352, 138] width 220 height 20
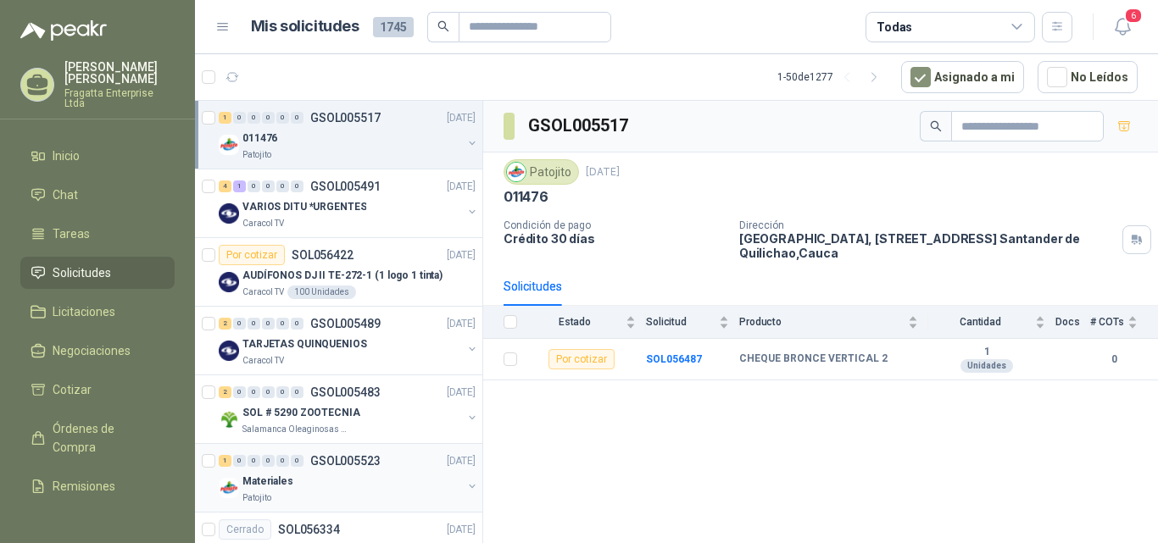
click at [371, 478] on div "Materiales" at bounding box center [352, 481] width 220 height 20
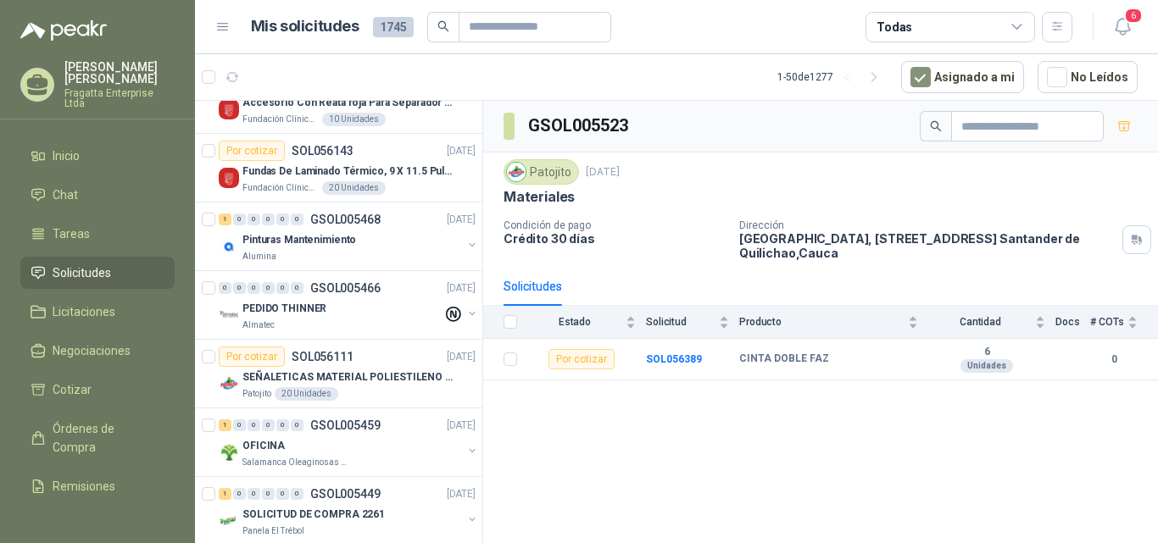
scroll to position [735, 0]
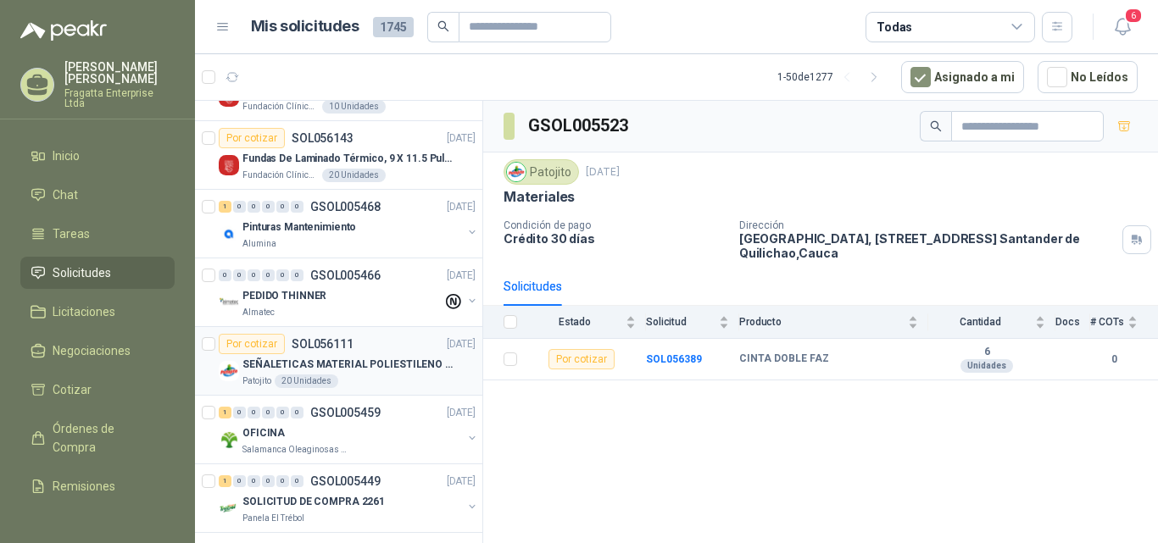
click at [409, 355] on div "SEÑALETICAS MATERIAL POLIESTILENO CON VINILO LAMINADO CALIBRE 60" at bounding box center [358, 364] width 233 height 20
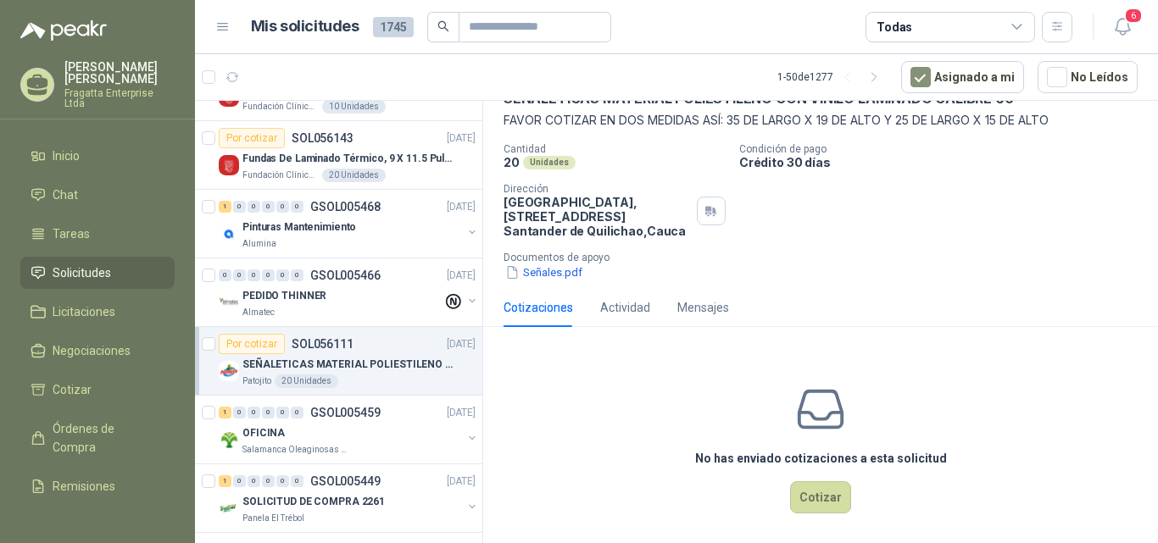
scroll to position [102, 0]
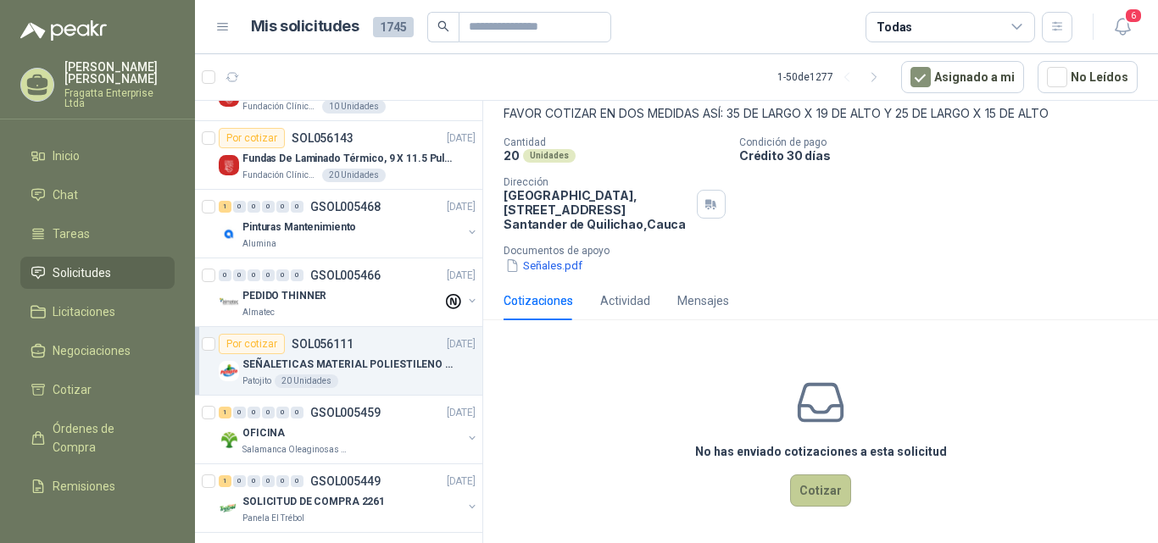
click at [822, 485] on button "Cotizar" at bounding box center [820, 491] width 61 height 32
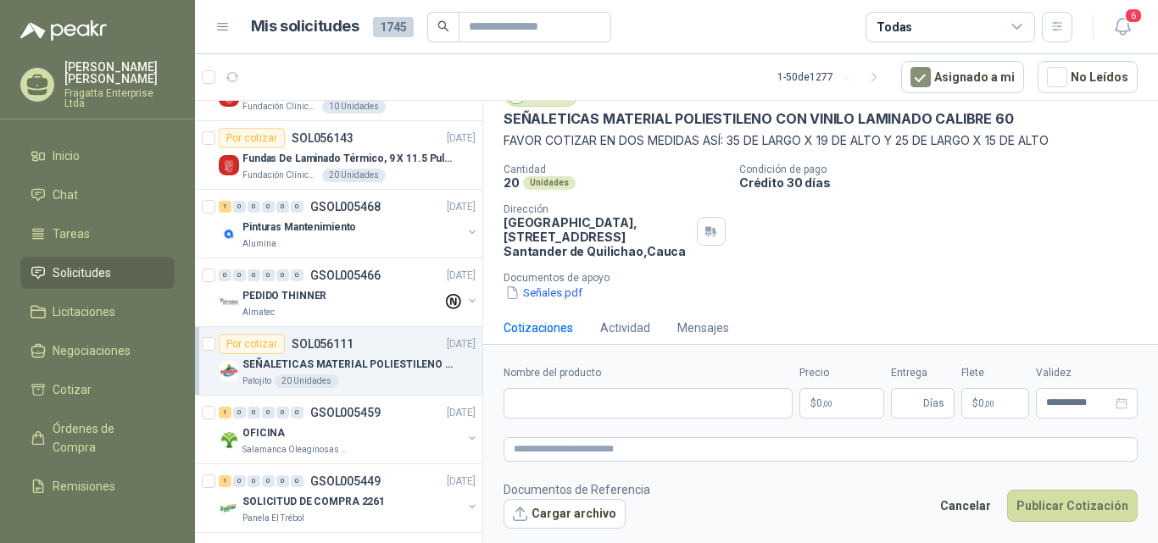
scroll to position [73, 0]
click at [573, 406] on input "Nombre del producto" at bounding box center [648, 403] width 289 height 31
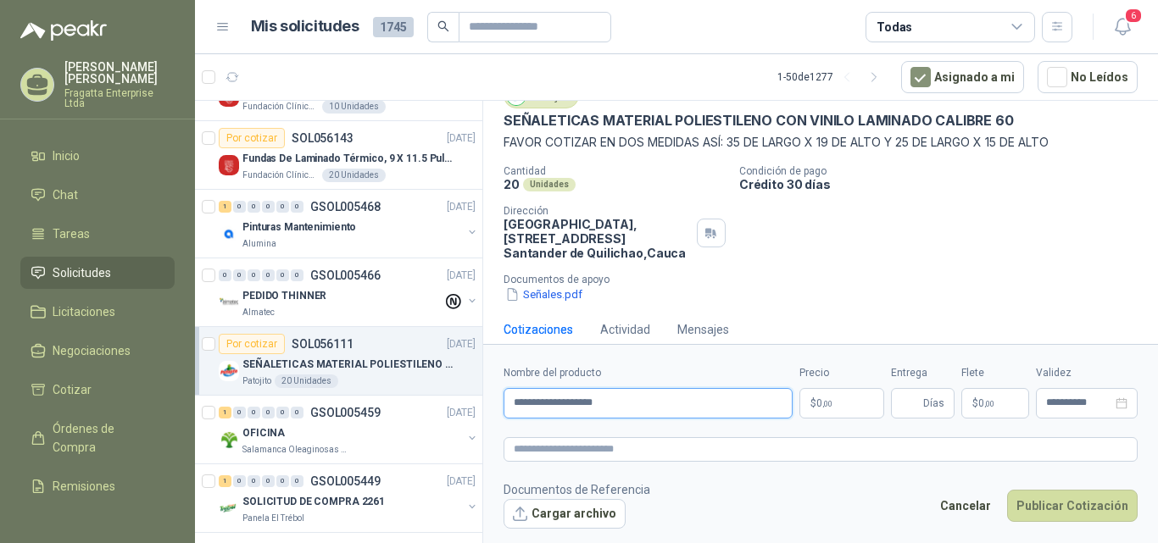
type input "**********"
click at [855, 405] on p "$ 0 ,00" at bounding box center [842, 403] width 85 height 31
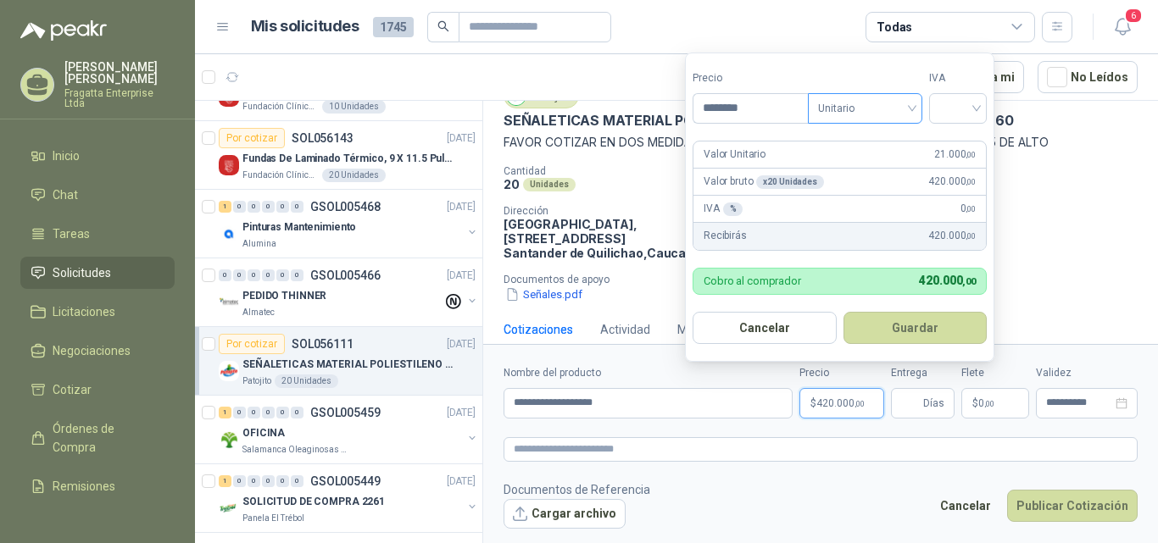
click at [909, 102] on span "Unitario" at bounding box center [865, 108] width 94 height 25
type input "********"
click at [880, 142] on div "Unitario" at bounding box center [868, 143] width 87 height 19
click at [965, 105] on input "search" at bounding box center [957, 106] width 37 height 25
click at [977, 137] on div "19%" at bounding box center [961, 143] width 31 height 19
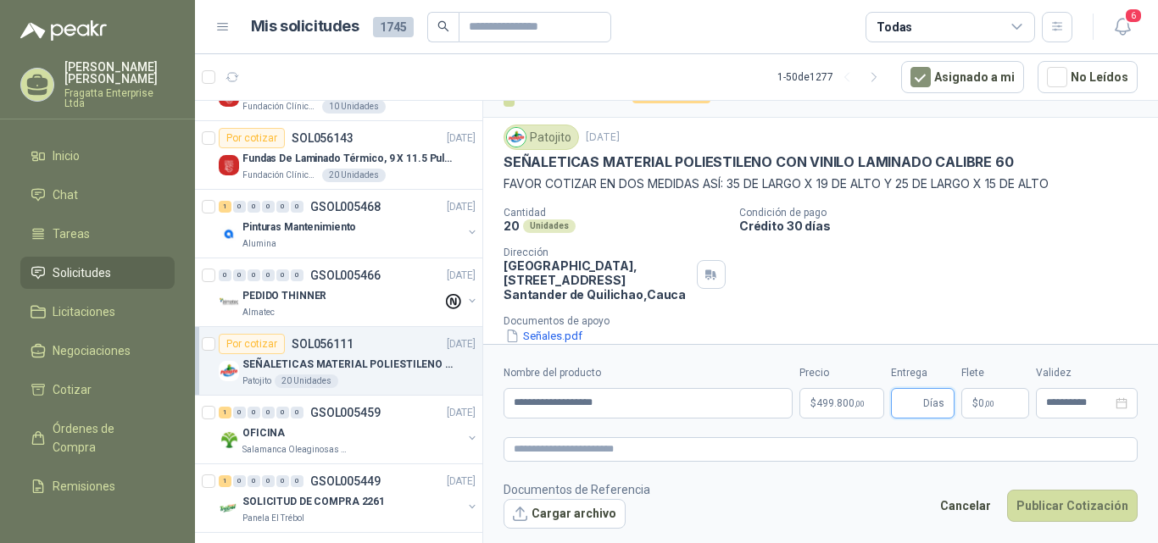
scroll to position [19, 0]
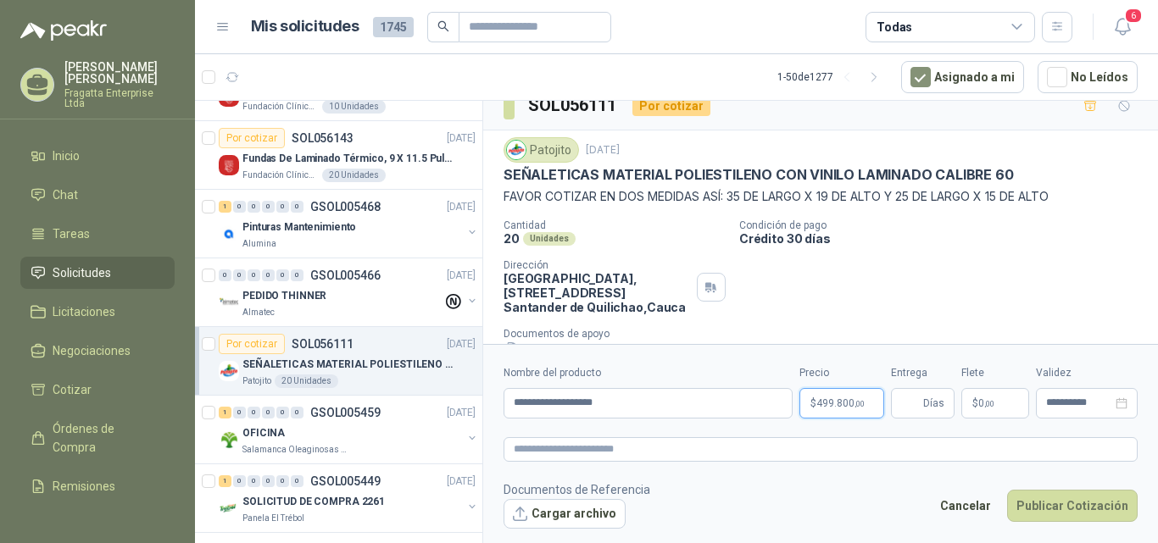
click at [869, 404] on p "$ 499.800 ,00" at bounding box center [842, 403] width 85 height 31
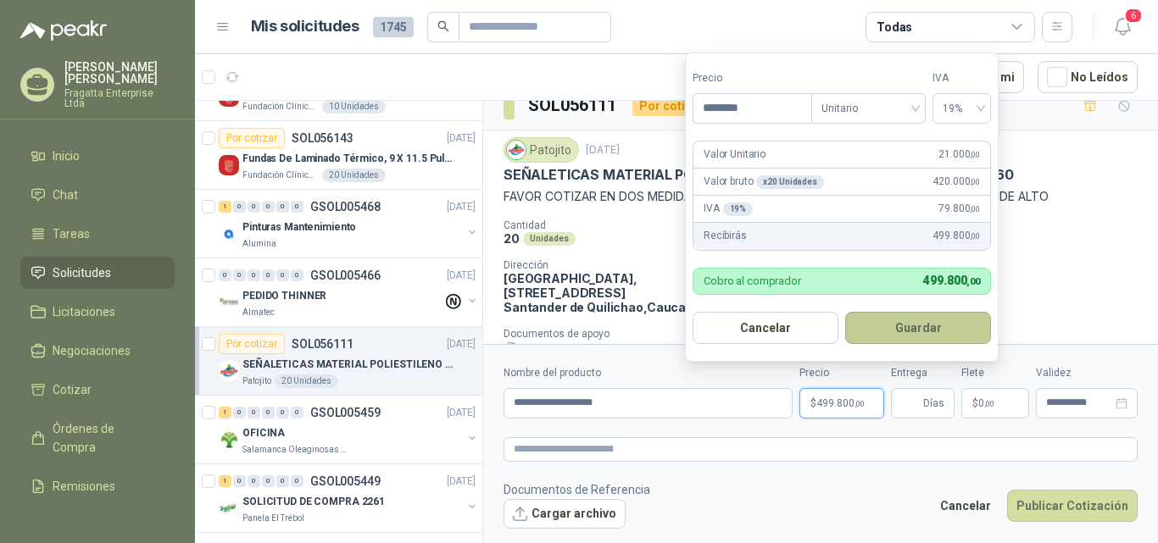
click at [907, 325] on button "Guardar" at bounding box center [918, 328] width 146 height 32
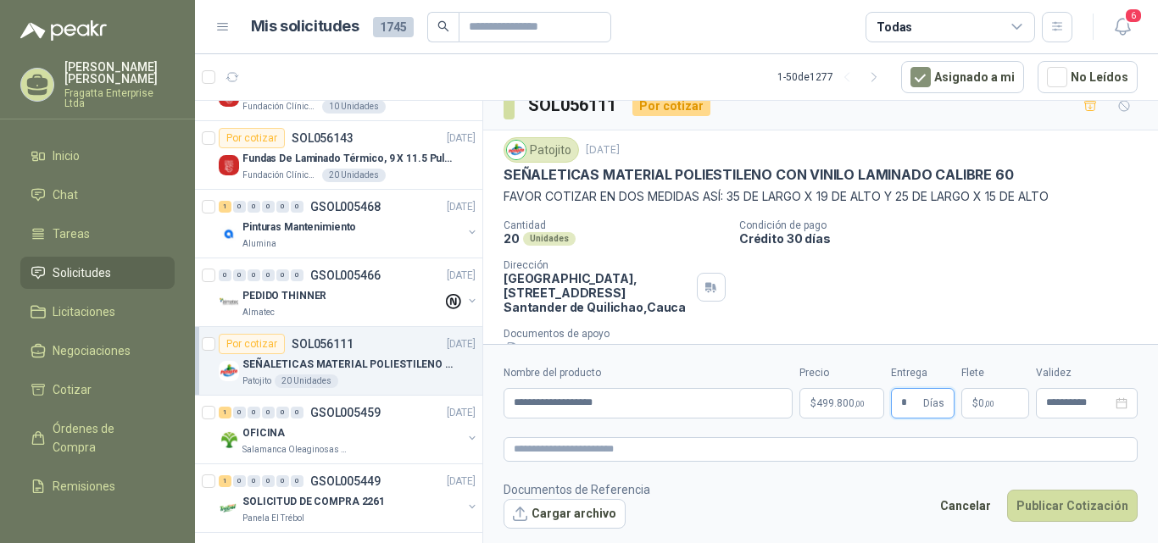
type input "*"
click at [867, 406] on p "$ 499.800 ,00" at bounding box center [842, 403] width 85 height 31
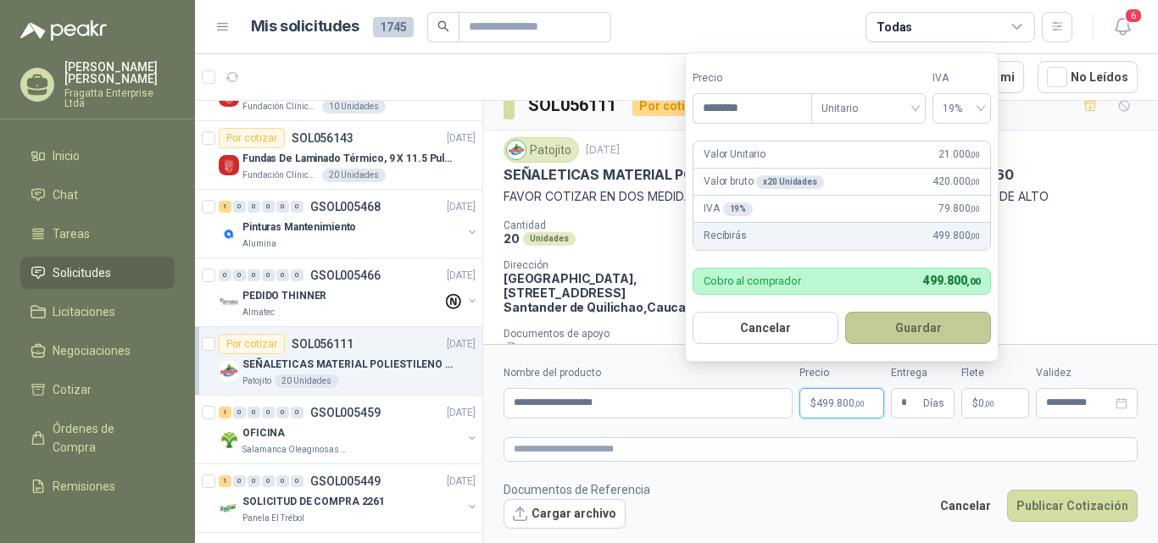
click at [886, 327] on button "Guardar" at bounding box center [918, 328] width 146 height 32
